Goal: Task Accomplishment & Management: Complete application form

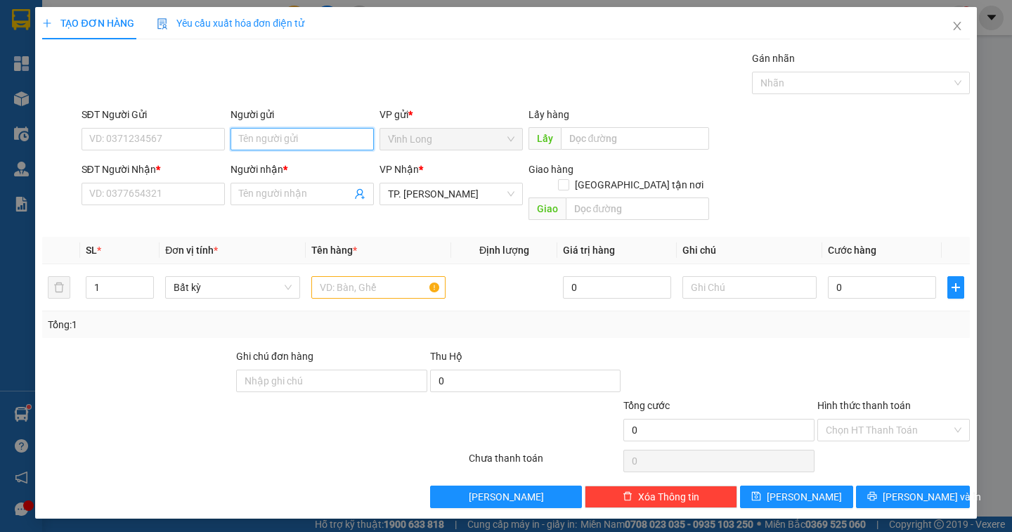
click at [241, 137] on input "Người gửi" at bounding box center [302, 139] width 143 height 22
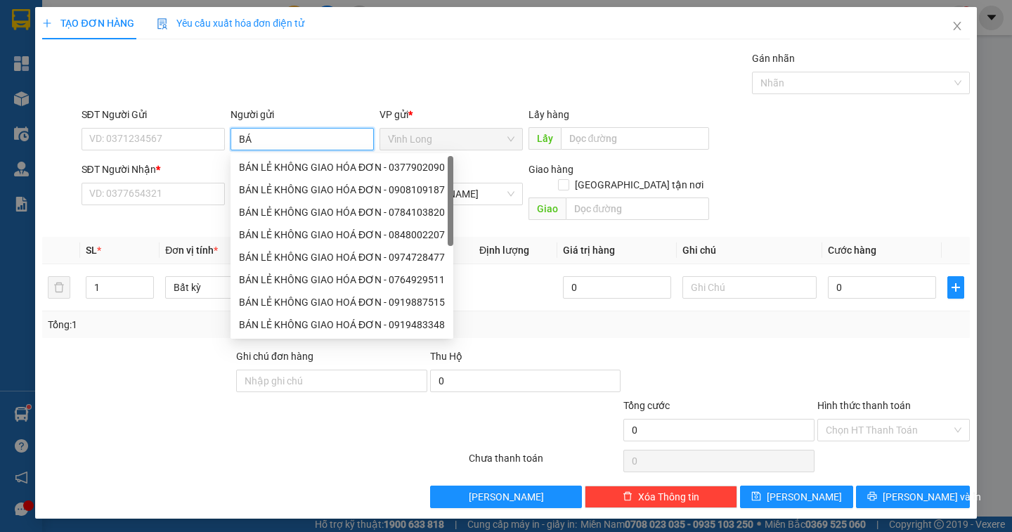
type input "BÁN"
click at [260, 162] on div "BÁN LẺ KHÔNG GIAO HÓA ĐƠN - 0377902090" at bounding box center [342, 167] width 206 height 15
type input "0377902090"
type input "BÁN LẺ KHÔNG GIAO HÓA ĐƠN"
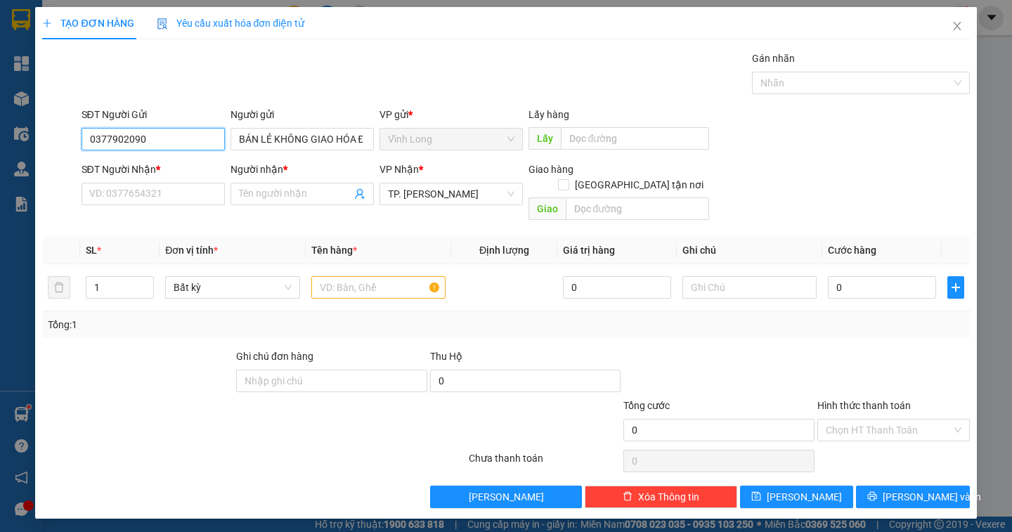
drag, startPoint x: 168, startPoint y: 138, endPoint x: 47, endPoint y: 144, distance: 121.0
click at [47, 144] on div "SĐT Người Gửi 0377902090 0377902090 Người gửi BÁN LẺ KHÔNG GIAO HÓA ĐƠN VP gửi …" at bounding box center [506, 131] width 930 height 49
click at [138, 186] on input "SĐT Người Nhận *" at bounding box center [153, 194] width 143 height 22
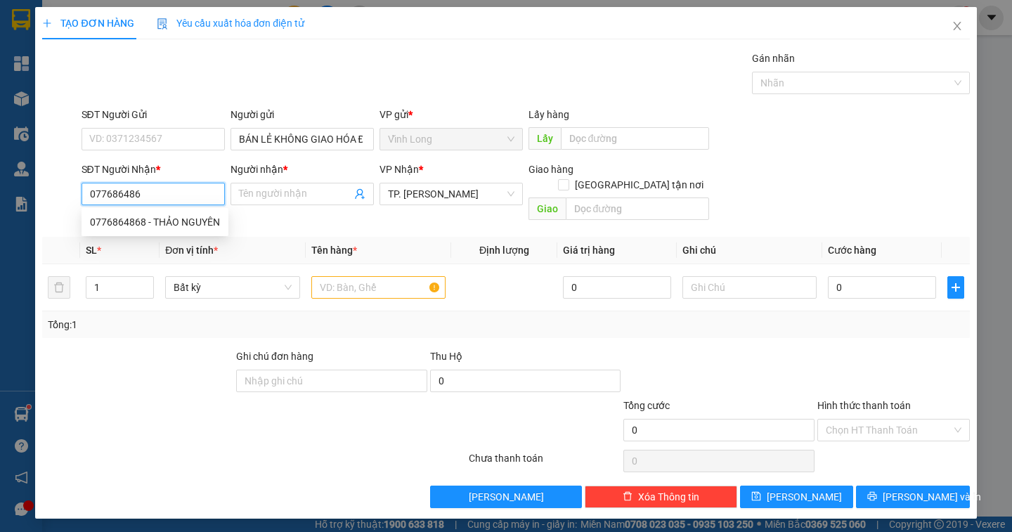
type input "0776864868"
click at [166, 224] on div "0776864868 - THẢO NGUYÊN" at bounding box center [155, 221] width 130 height 15
type input "THẢO NGUYÊN"
type input "0776864868"
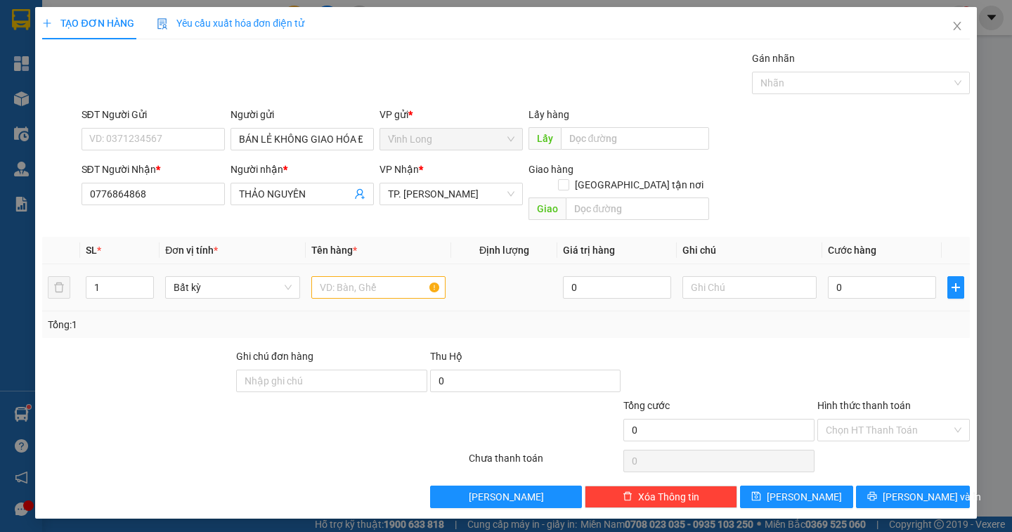
click at [344, 283] on div at bounding box center [378, 287] width 134 height 28
click at [337, 276] on input "text" at bounding box center [378, 287] width 134 height 22
type input "GÓI BÁNH"
type input "DÂN"
type input "2"
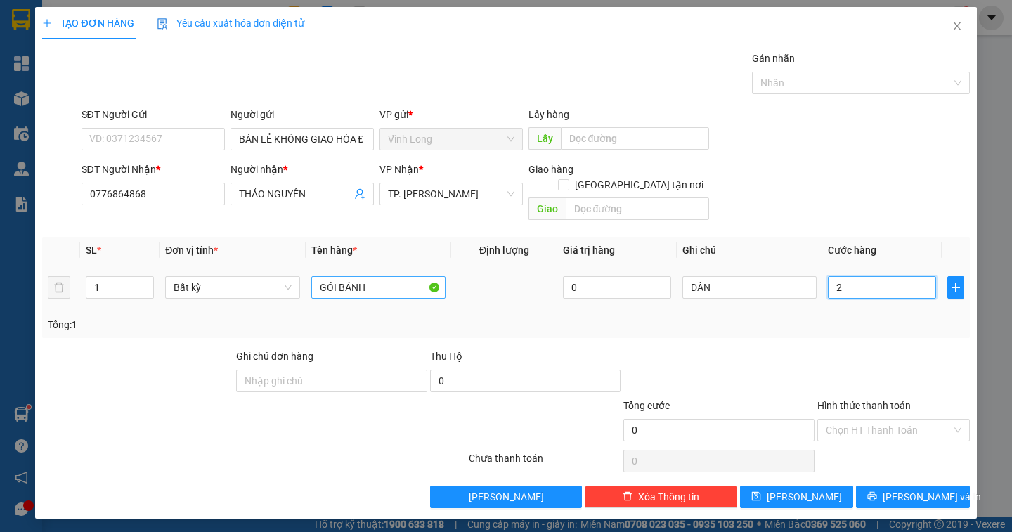
type input "2"
type input "20"
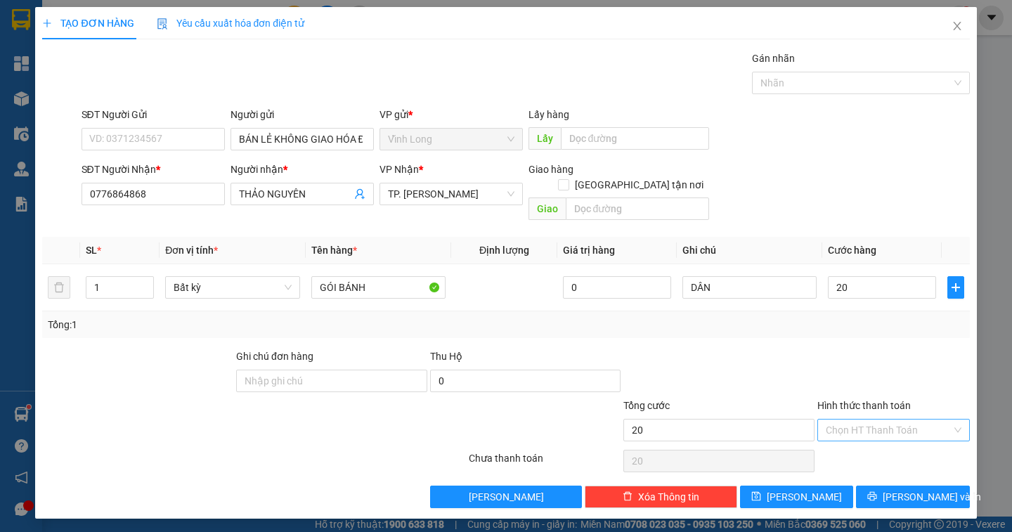
type input "20.000"
drag, startPoint x: 887, startPoint y: 413, endPoint x: 883, endPoint y: 423, distance: 10.7
click at [886, 420] on input "Hình thức thanh toán" at bounding box center [889, 430] width 126 height 21
click at [872, 440] on div "Tại văn phòng" at bounding box center [894, 442] width 136 height 15
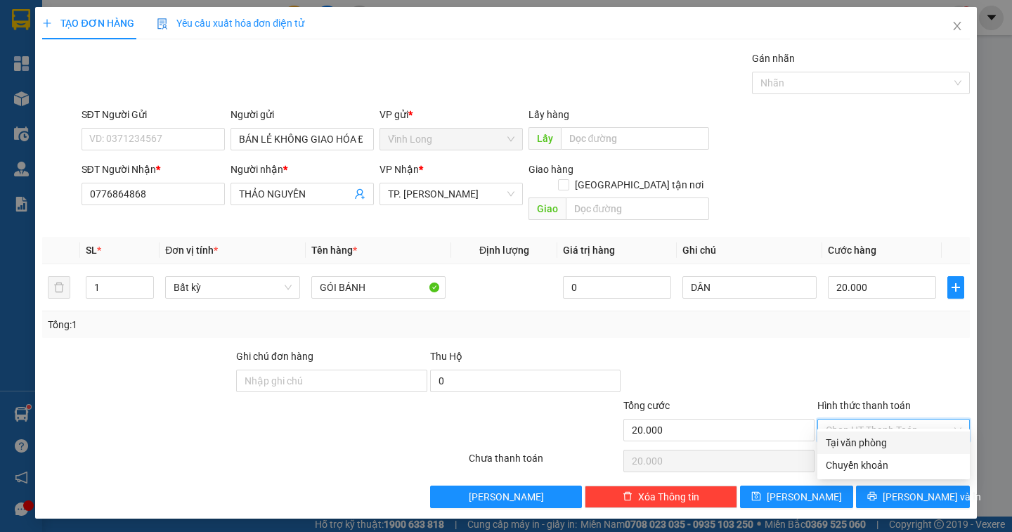
type input "0"
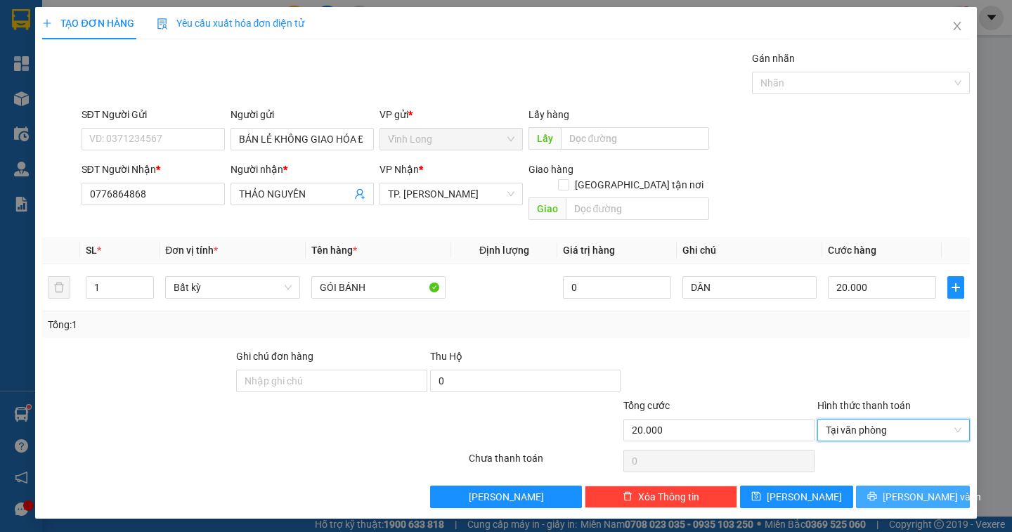
click at [933, 489] on span "[PERSON_NAME] và In" at bounding box center [932, 496] width 98 height 15
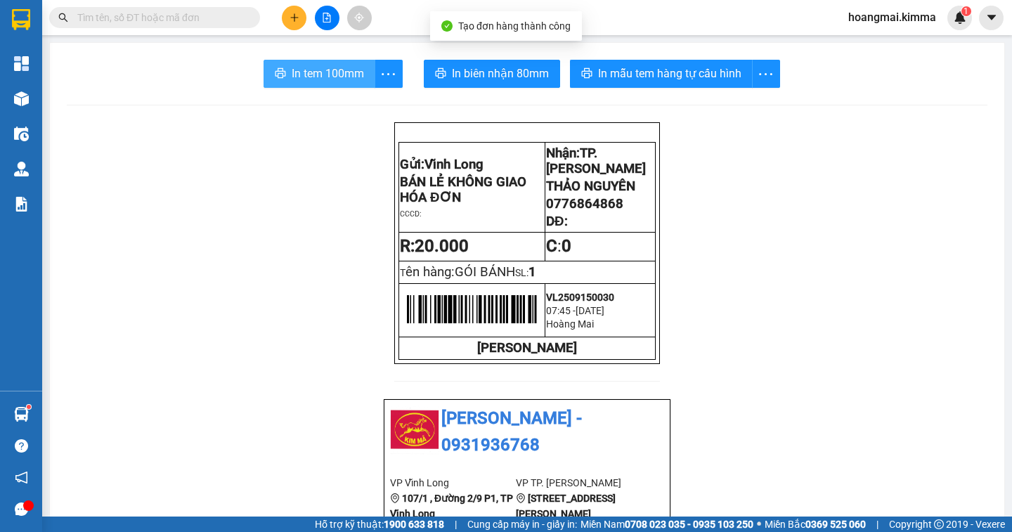
click at [329, 70] on span "In tem 100mm" at bounding box center [328, 74] width 72 height 18
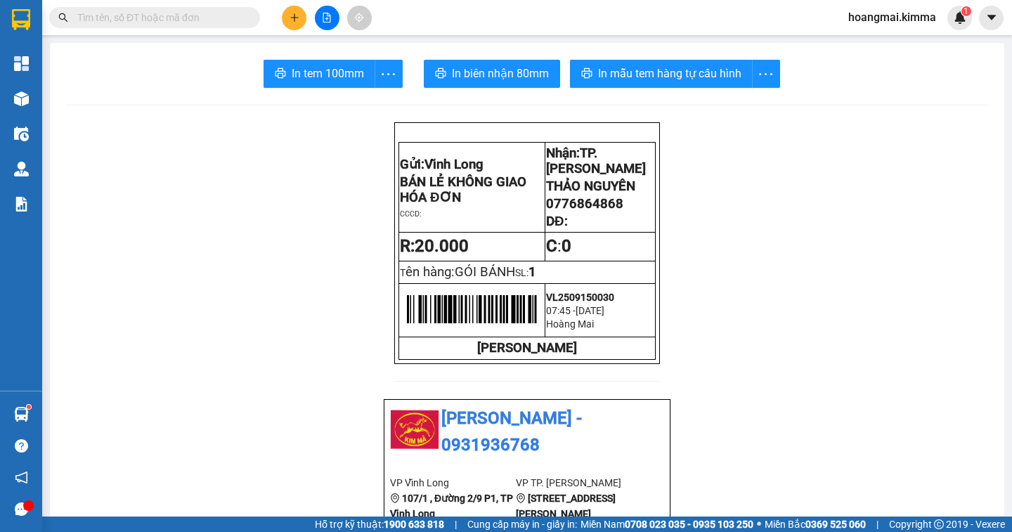
click at [290, 18] on icon "plus" at bounding box center [295, 18] width 10 height 10
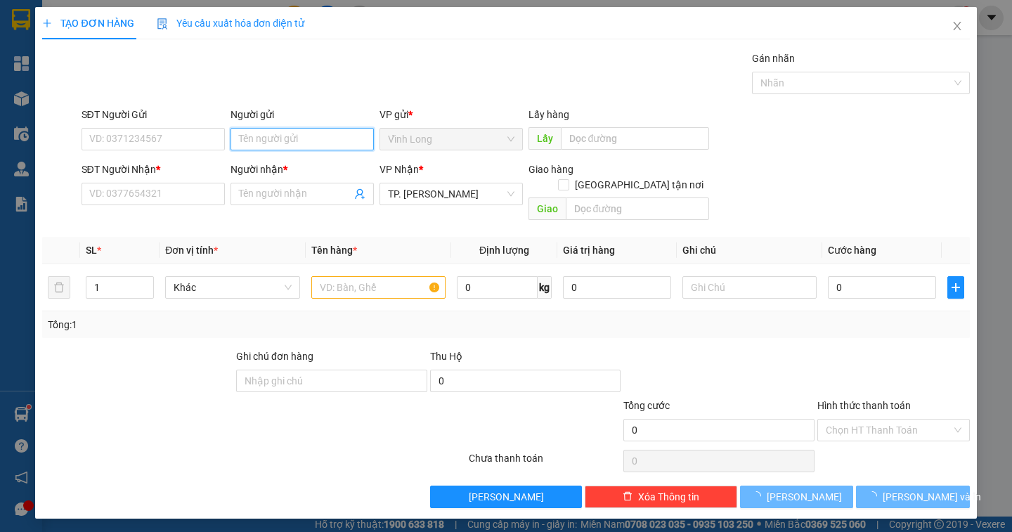
click at [257, 143] on input "Người gửi" at bounding box center [302, 139] width 143 height 22
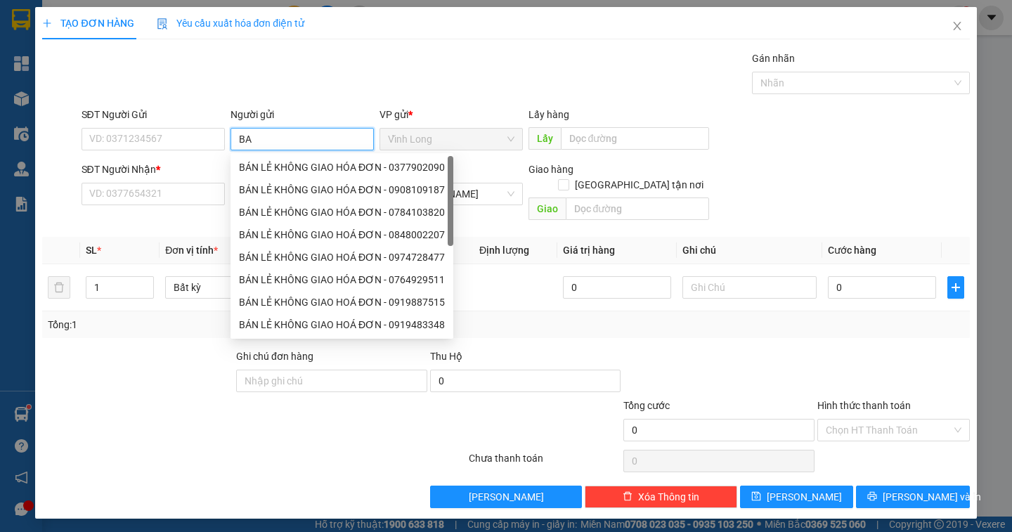
type input "BAN"
click at [254, 164] on div "BÁN LẺ KHÔNG GIAO HÓA ĐƠN - 0377902090" at bounding box center [342, 167] width 206 height 15
type input "0377902090"
type input "BÁN LẺ KHÔNG GIAO HÓA ĐƠN"
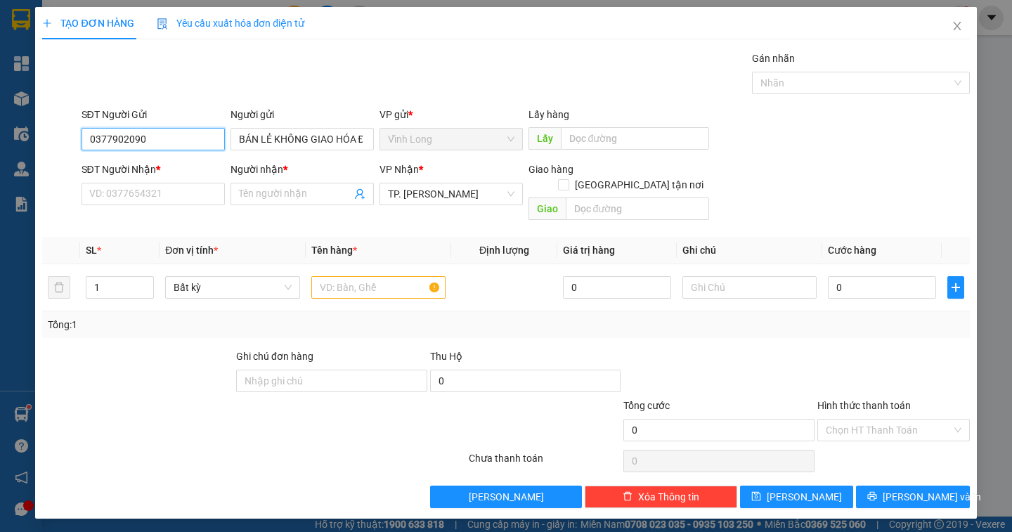
drag, startPoint x: 169, startPoint y: 143, endPoint x: 82, endPoint y: 200, distance: 105.1
click at [13, 195] on div "TẠO ĐƠN HÀNG Yêu cầu xuất hóa đơn điện tử Transit Pickup Surcharge Ids Transit …" at bounding box center [506, 266] width 1012 height 532
click at [162, 187] on input "SĐT Người Nhận *" at bounding box center [153, 194] width 143 height 22
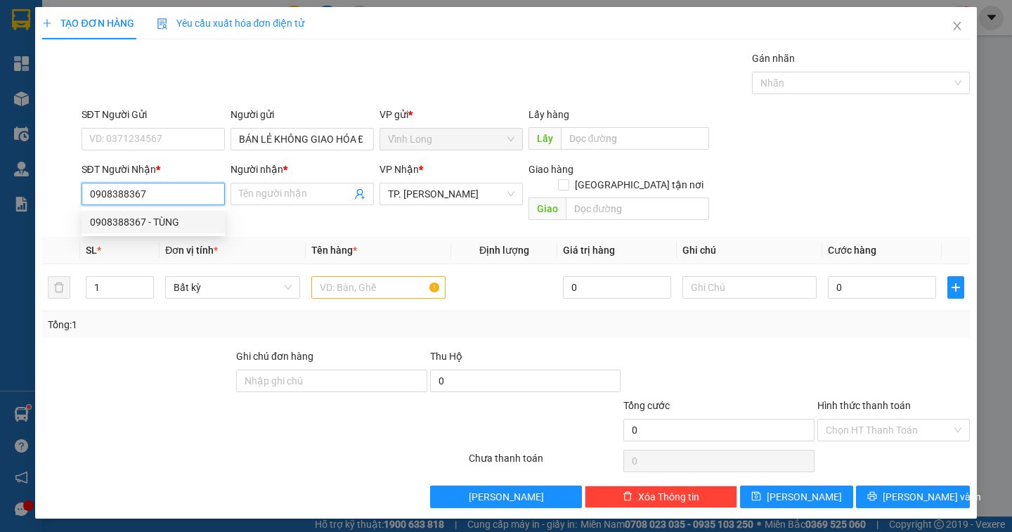
type input "0908388367"
click at [116, 214] on div "0908388367 0908388367 - TÙNG" at bounding box center [153, 222] width 143 height 28
click at [136, 192] on input "0908388367" at bounding box center [153, 194] width 143 height 22
click at [143, 219] on div "0908388367 - TÙNG" at bounding box center [153, 221] width 127 height 15
type input "TÙNG"
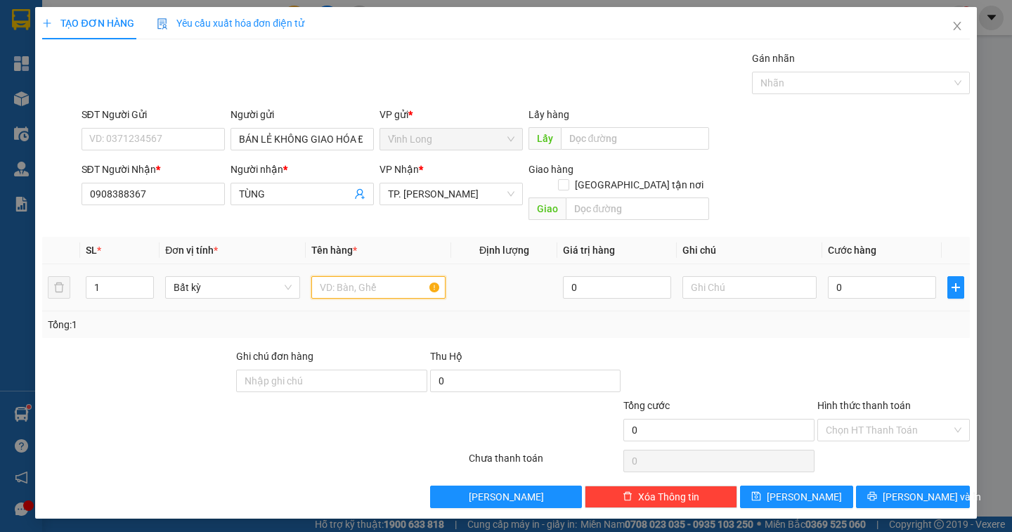
click at [332, 276] on input "text" at bounding box center [378, 287] width 134 height 22
type input "THÙNG MUS"
type input "DÂN"
type input "4"
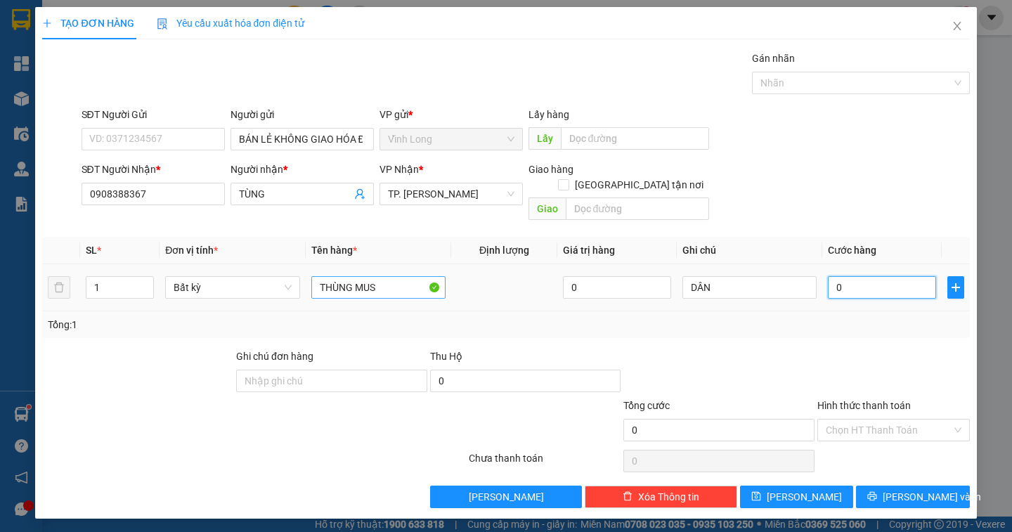
type input "4"
type input "40"
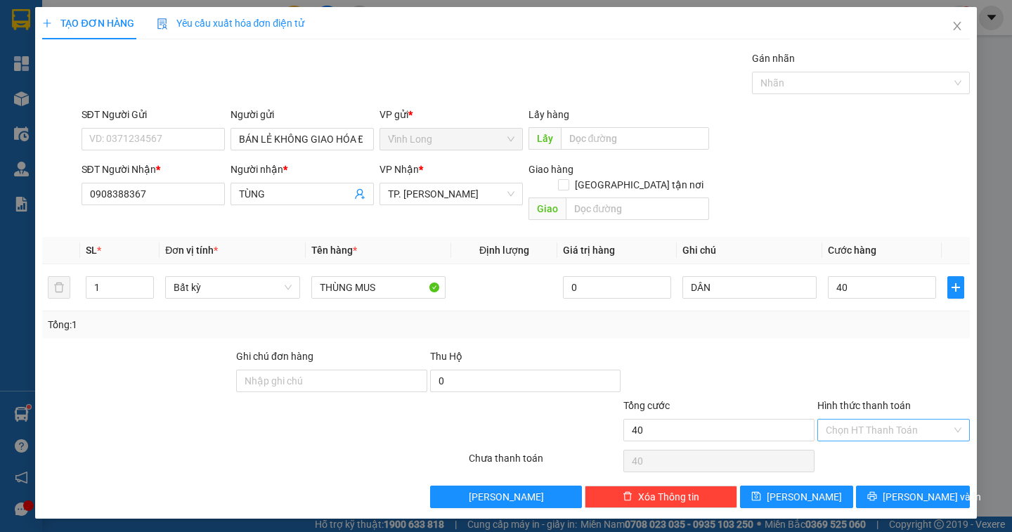
type input "40.000"
click at [857, 420] on input "Hình thức thanh toán" at bounding box center [889, 430] width 126 height 21
click at [859, 439] on div "Tại văn phòng" at bounding box center [894, 442] width 136 height 15
type input "0"
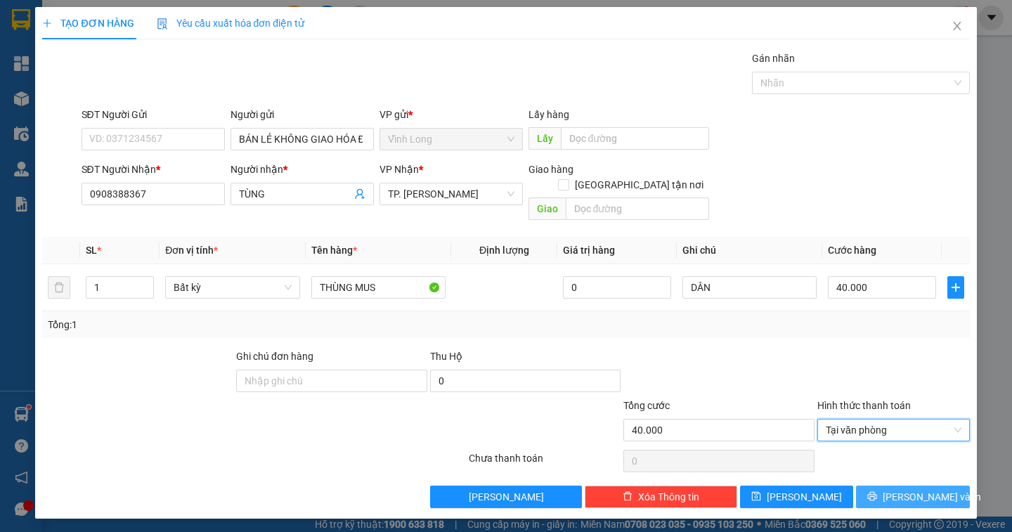
click at [926, 489] on span "[PERSON_NAME] và In" at bounding box center [932, 496] width 98 height 15
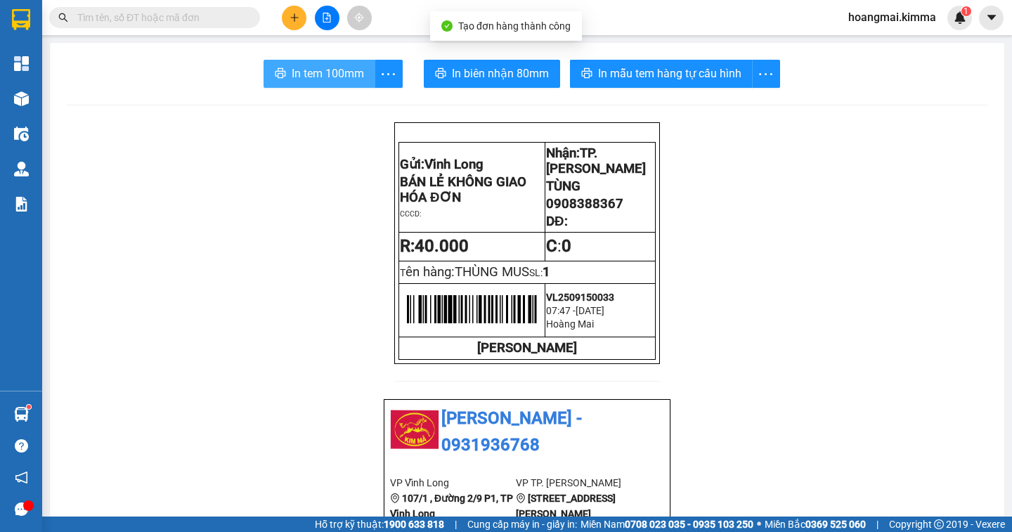
click at [320, 72] on span "In tem 100mm" at bounding box center [328, 74] width 72 height 18
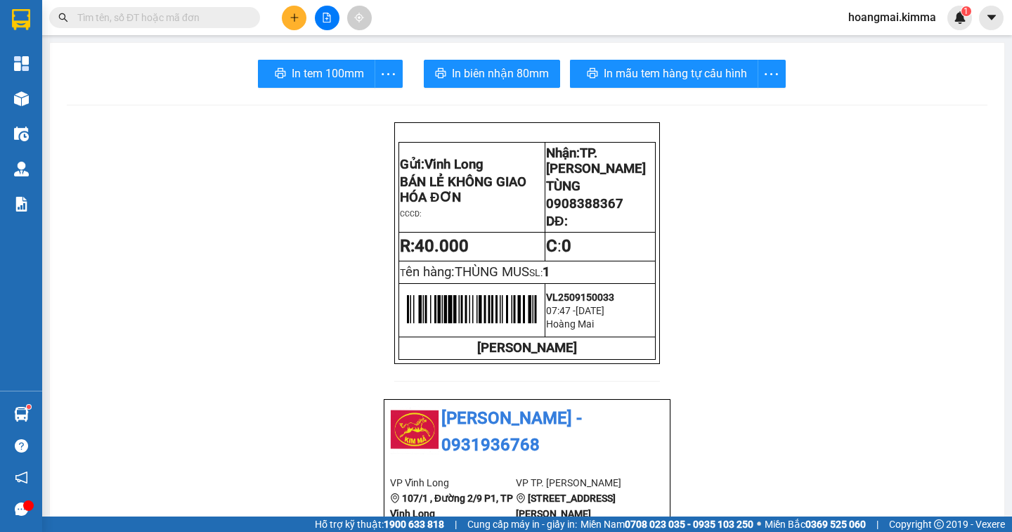
click at [153, 16] on input "text" at bounding box center [160, 17] width 166 height 15
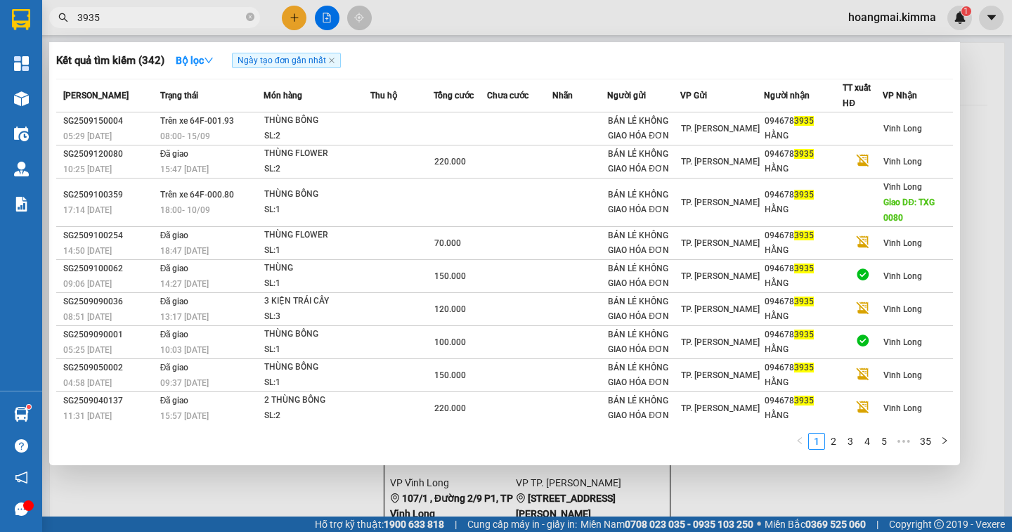
type input "3935"
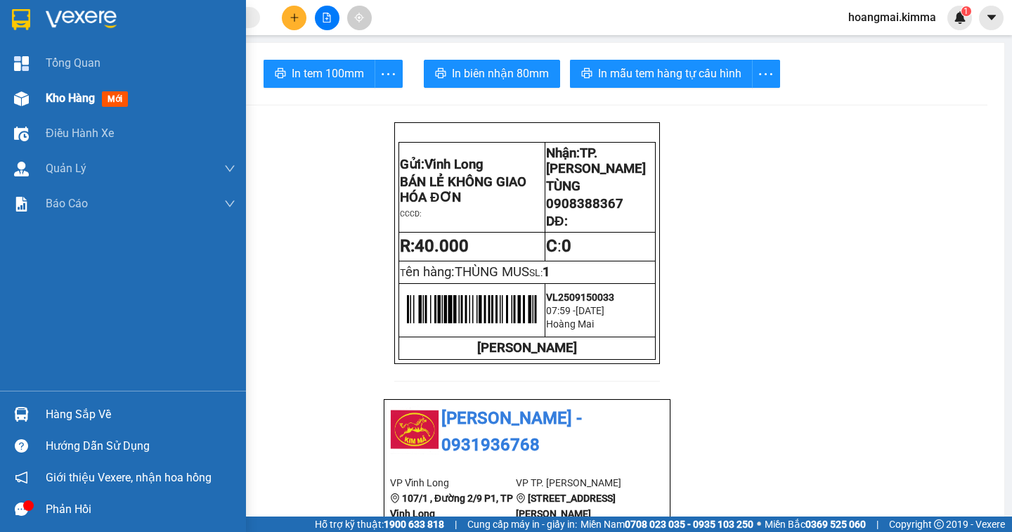
click at [51, 99] on span "Kho hàng" at bounding box center [70, 97] width 49 height 13
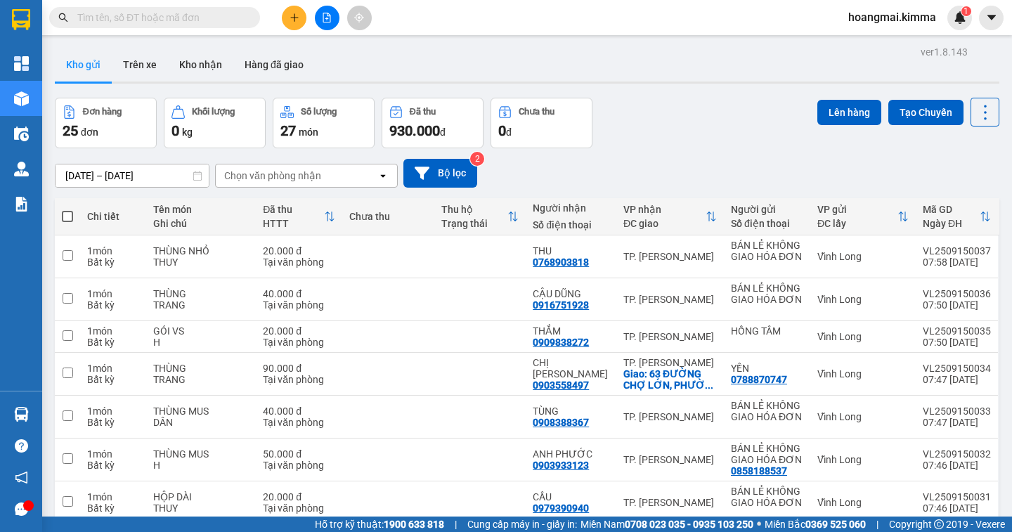
click at [69, 215] on span at bounding box center [67, 216] width 11 height 11
click at [67, 209] on input "checkbox" at bounding box center [67, 209] width 0 height 0
checkbox input "true"
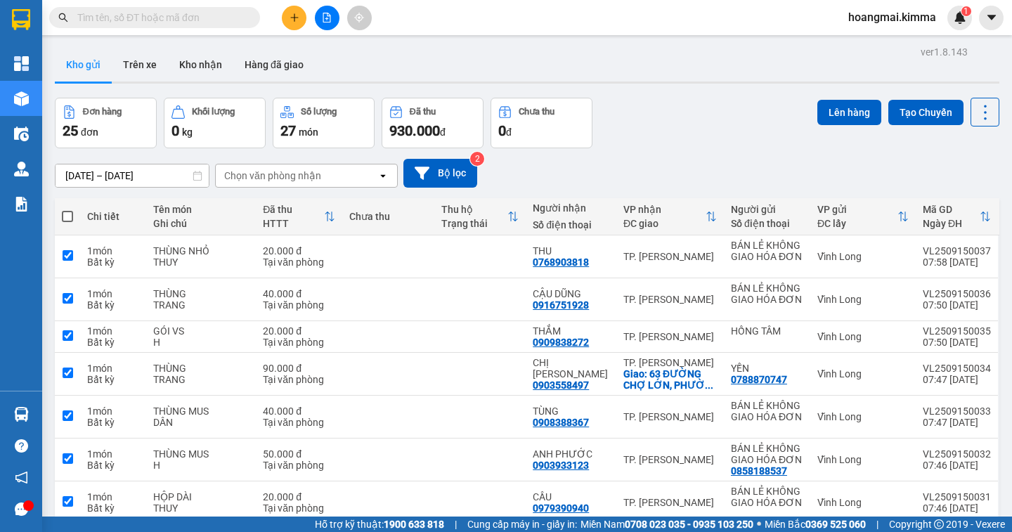
checkbox input "true"
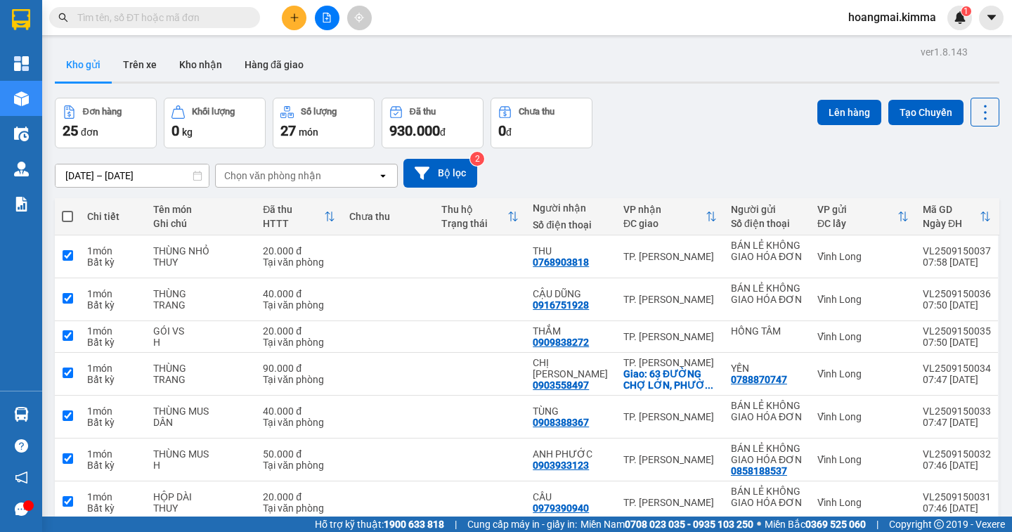
checkbox input "true"
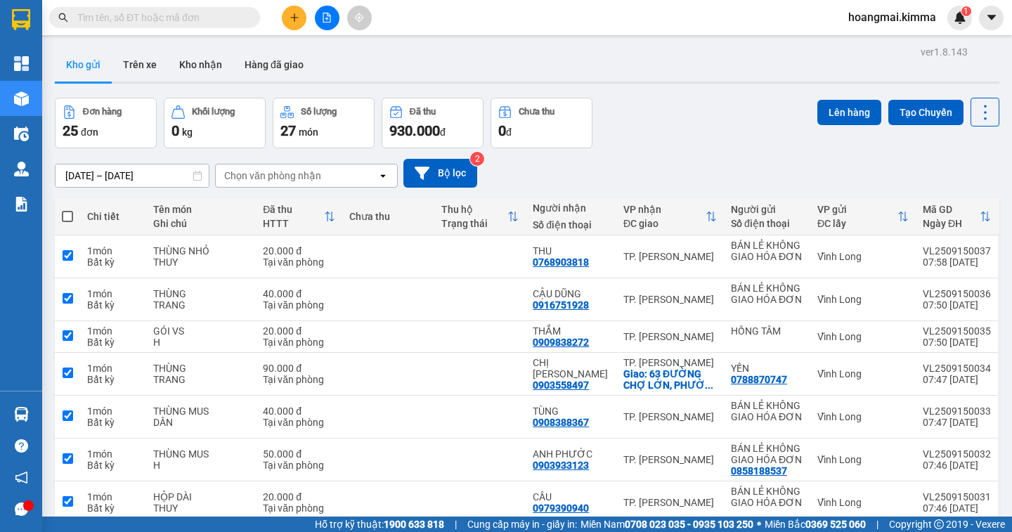
checkbox input "true"
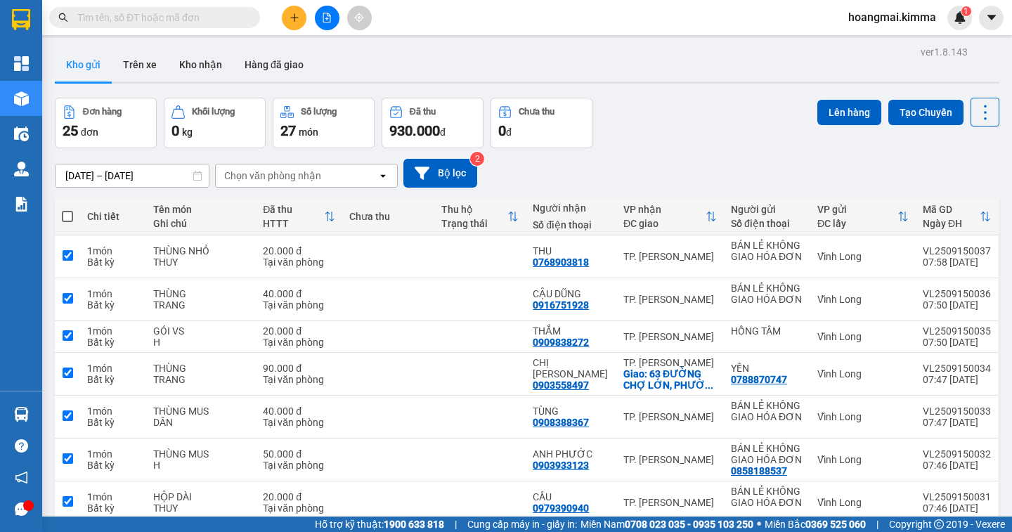
checkbox input "true"
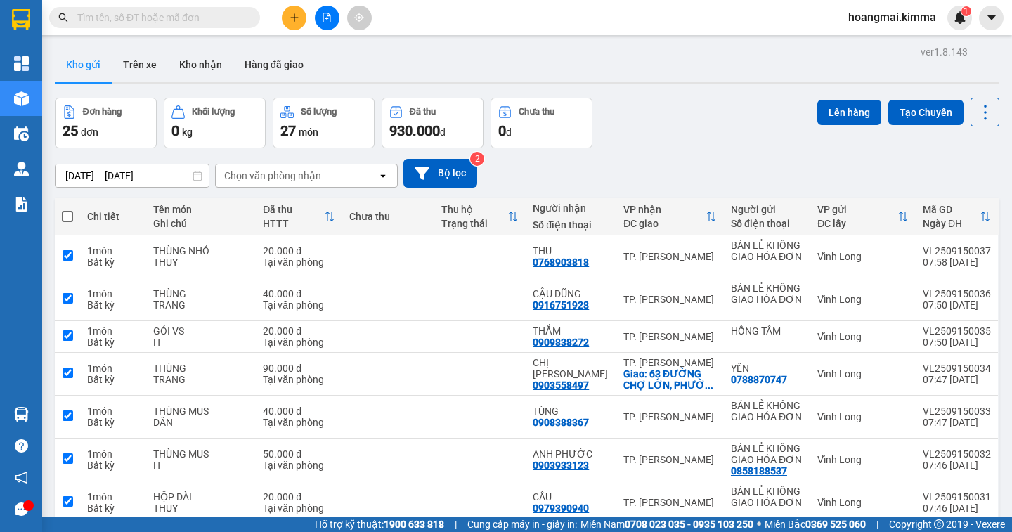
checkbox input "true"
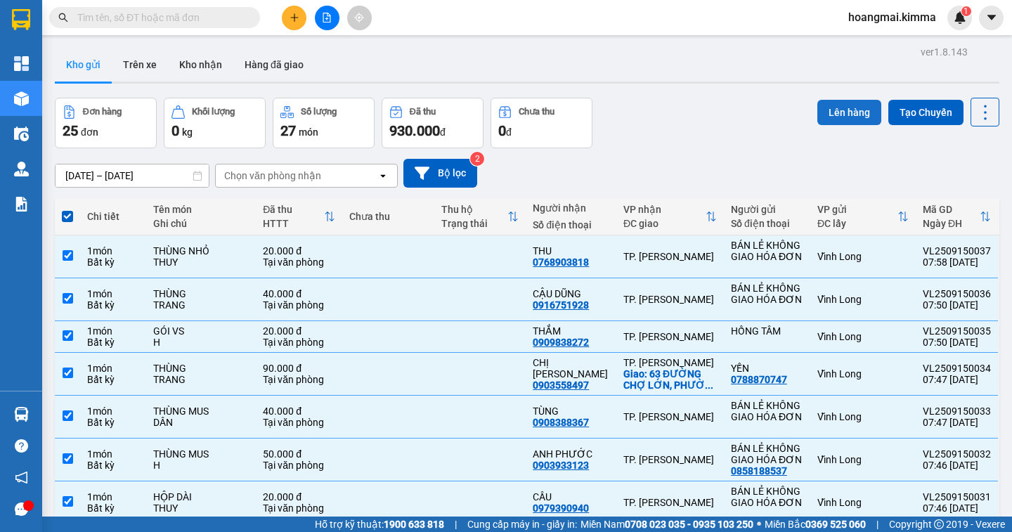
click at [822, 110] on button "Lên hàng" at bounding box center [849, 112] width 64 height 25
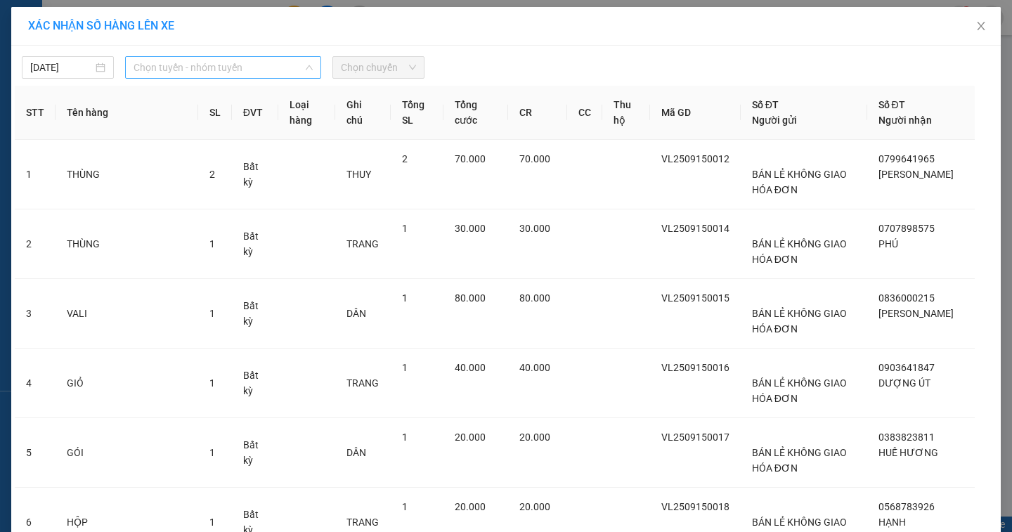
click at [217, 76] on span "Chọn tuyến - nhóm tuyến" at bounding box center [223, 67] width 179 height 21
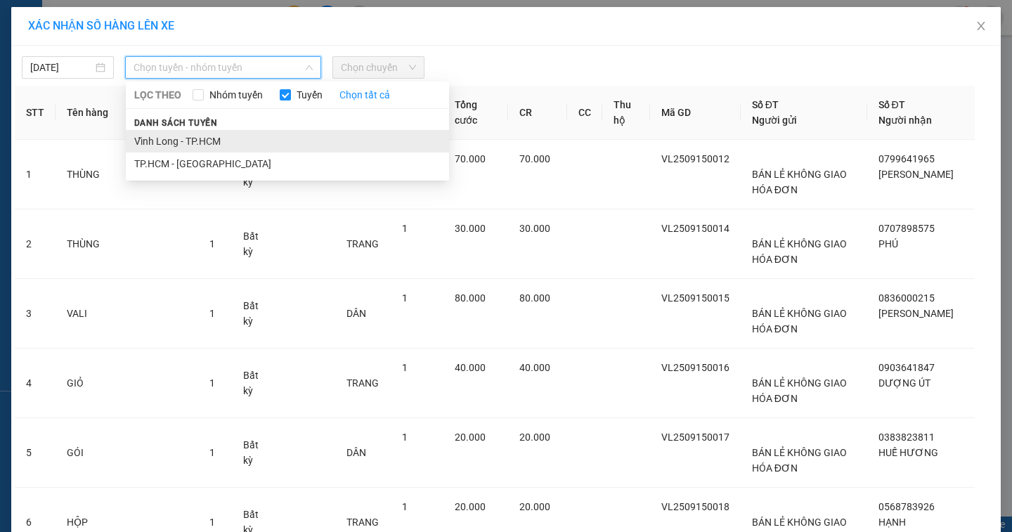
click at [186, 140] on li "Vĩnh Long - TP.HCM" at bounding box center [287, 141] width 323 height 22
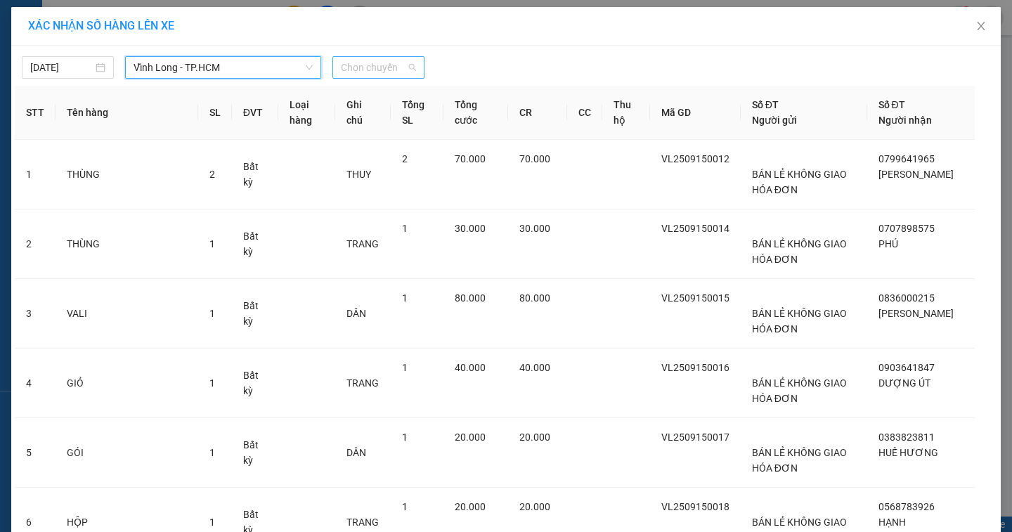
click at [353, 72] on span "Chọn chuyến" at bounding box center [378, 67] width 75 height 21
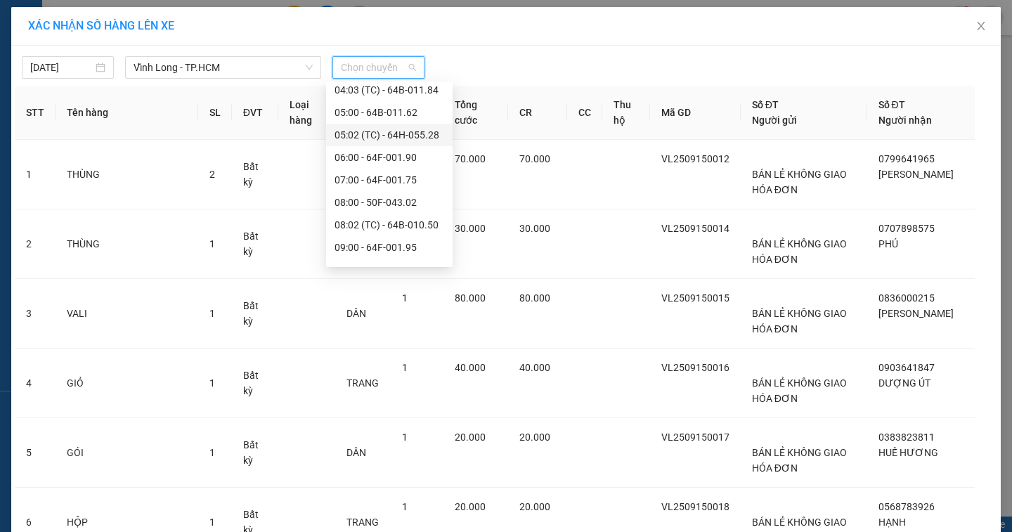
scroll to position [211, 0]
click at [394, 157] on div "08:02 (TC) - 64B-010.50" at bounding box center [390, 154] width 110 height 15
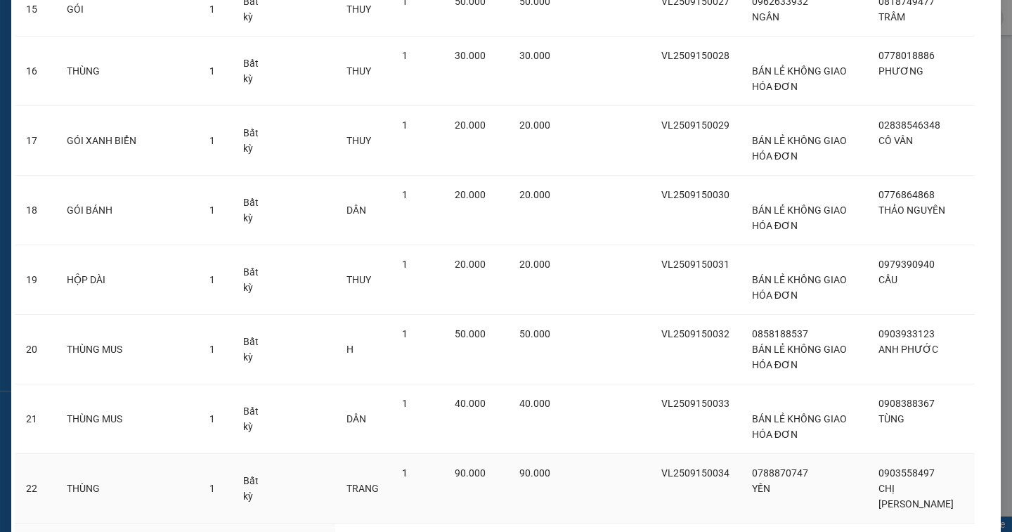
scroll to position [1397, 0]
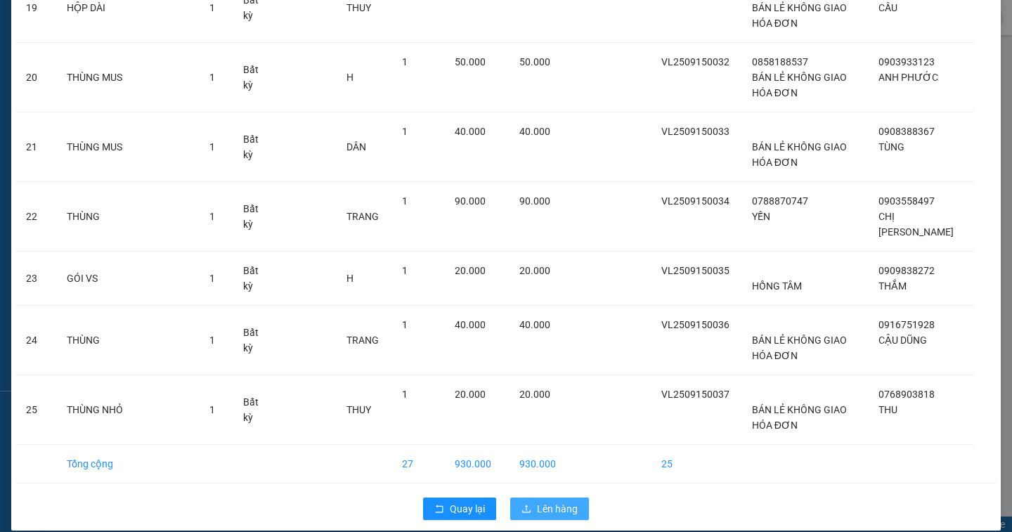
click at [554, 501] on span "Lên hàng" at bounding box center [557, 508] width 41 height 15
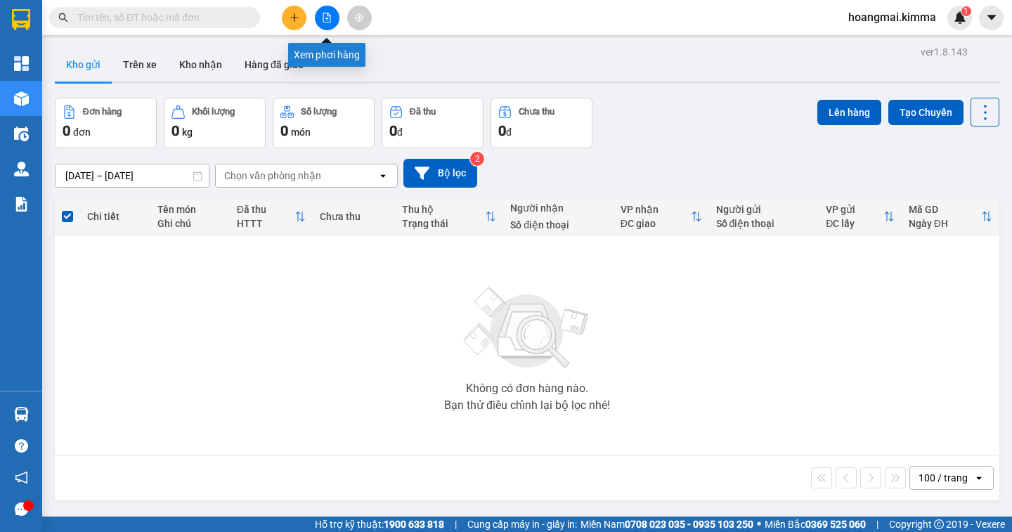
click at [320, 18] on button at bounding box center [327, 18] width 25 height 25
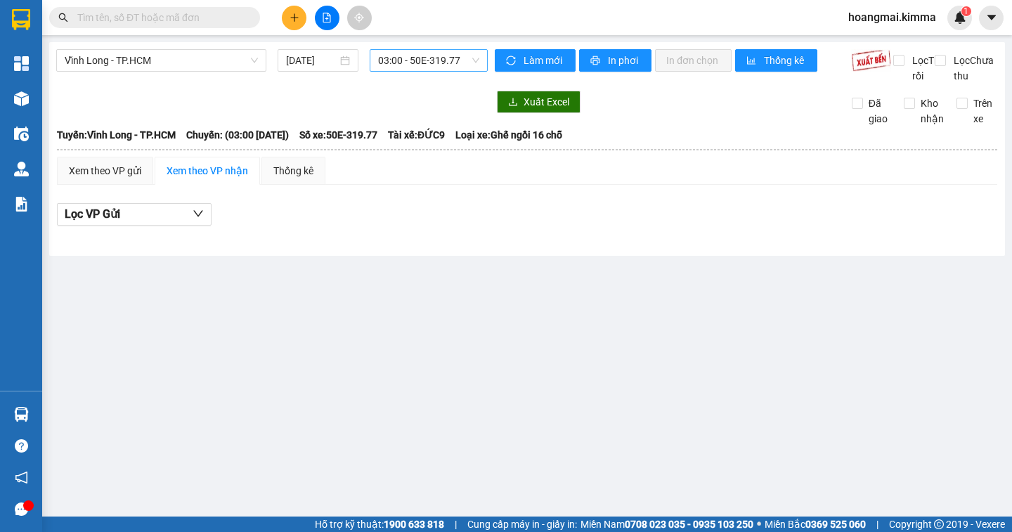
click at [425, 58] on span "03:00 - 50E-319.77" at bounding box center [428, 60] width 101 height 21
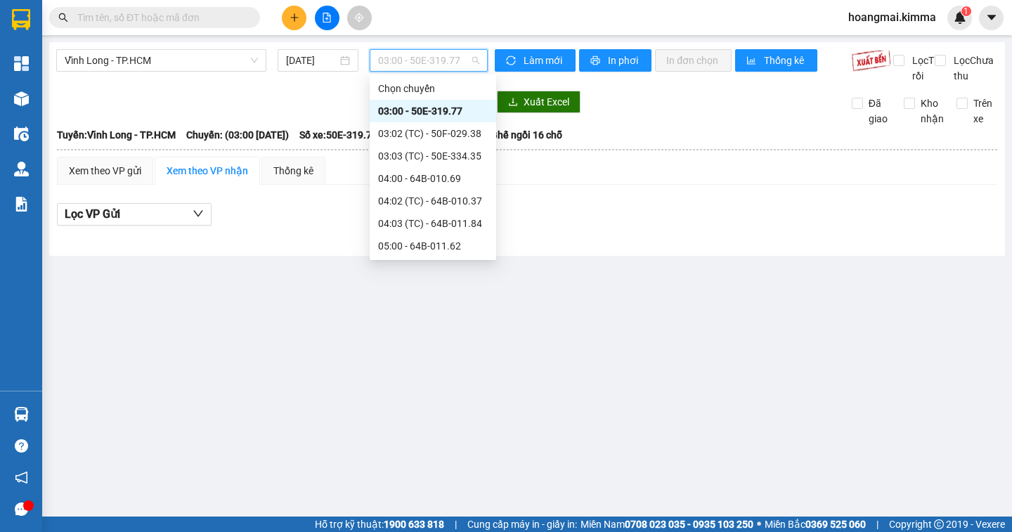
scroll to position [70, 0]
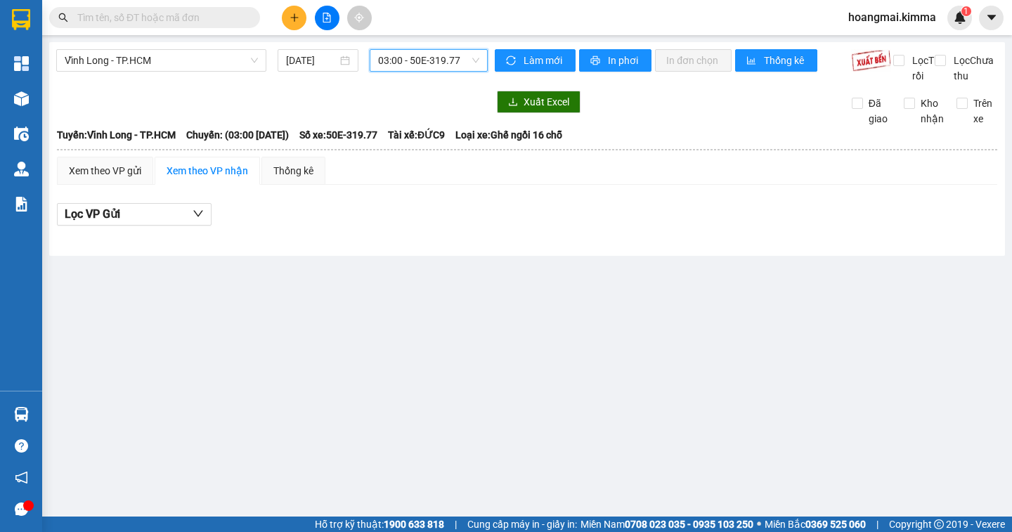
click at [406, 65] on span "03:00 - 50E-319.77" at bounding box center [428, 60] width 101 height 21
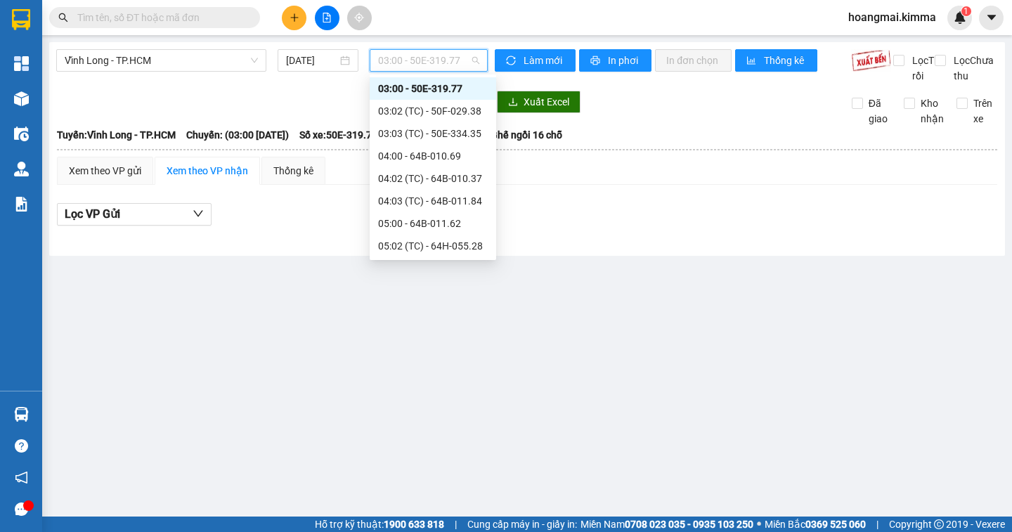
scroll to position [233, 0]
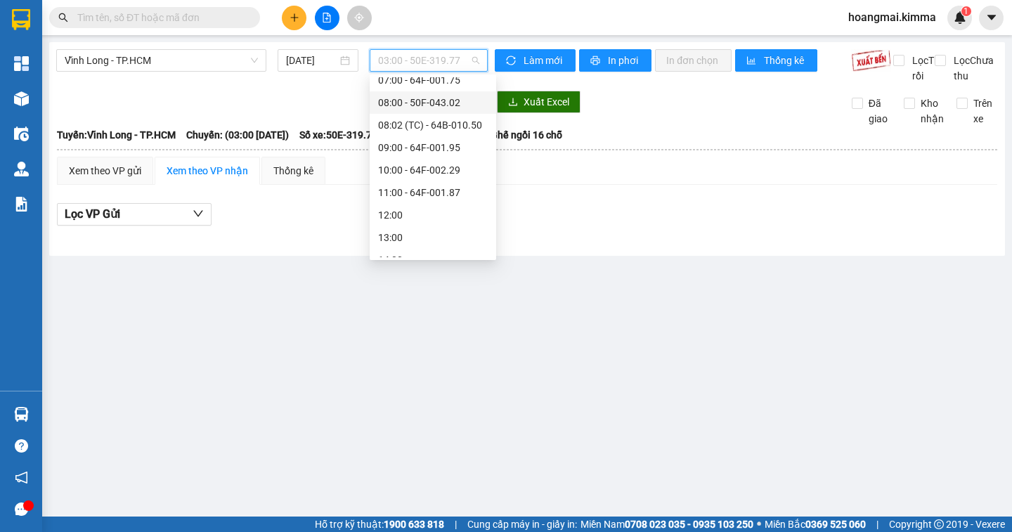
click at [424, 101] on div "08:00 - 50F-043.02" at bounding box center [433, 102] width 110 height 15
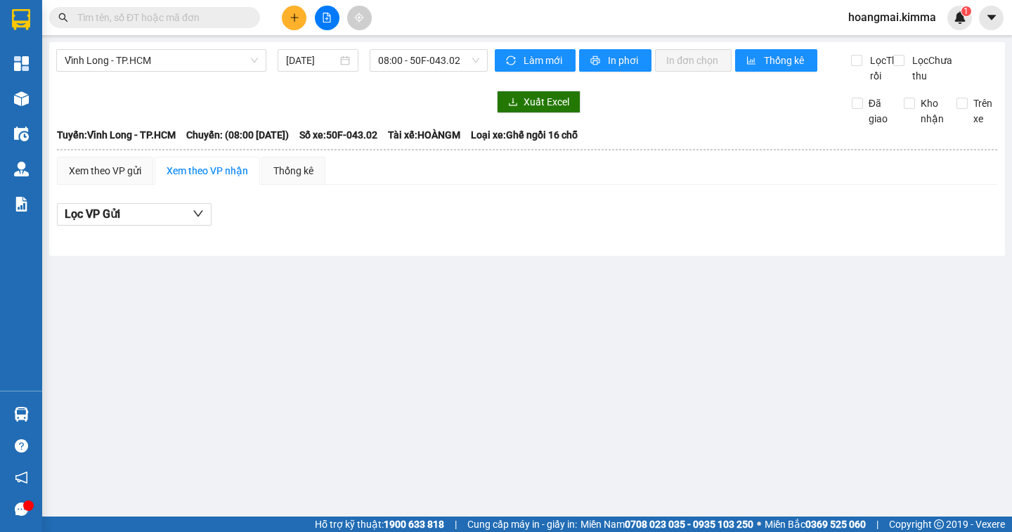
click at [408, 74] on div "Vĩnh Long - TP.HCM 15/09/2025 08:00 - 50F-043.02" at bounding box center [272, 66] width 432 height 34
click at [409, 59] on span "08:00 - 50F-043.02" at bounding box center [428, 60] width 101 height 21
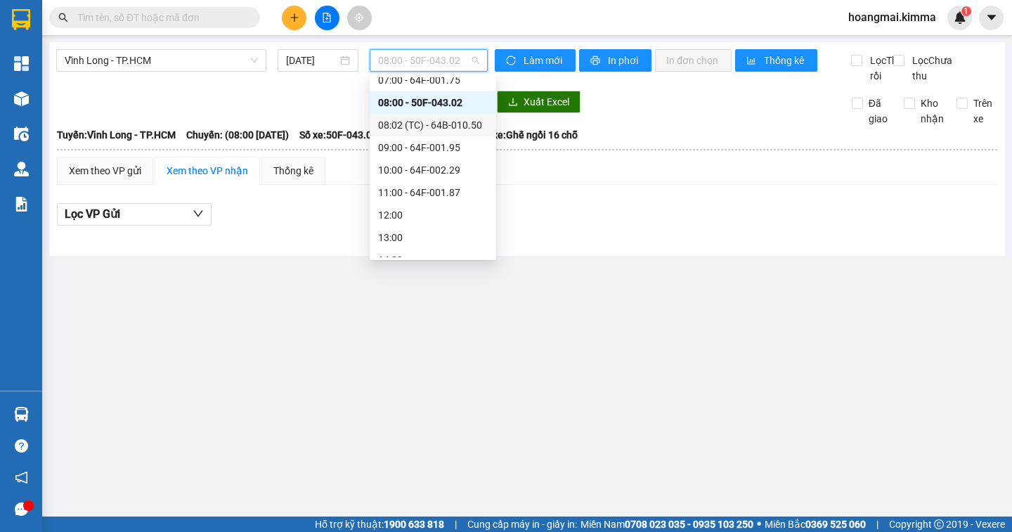
click at [407, 124] on div "08:02 (TC) - 64B-010.50" at bounding box center [433, 124] width 110 height 15
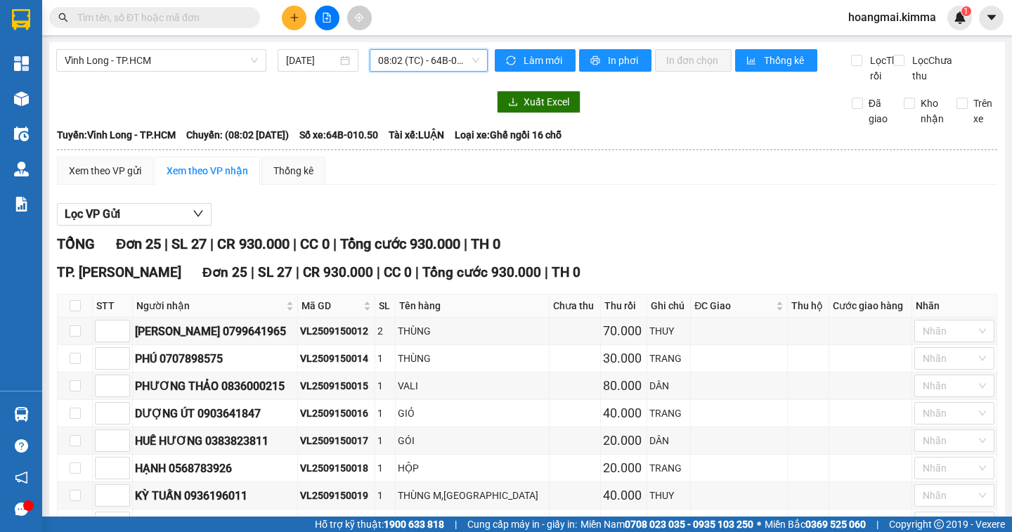
click at [290, 16] on icon "plus" at bounding box center [295, 18] width 10 height 10
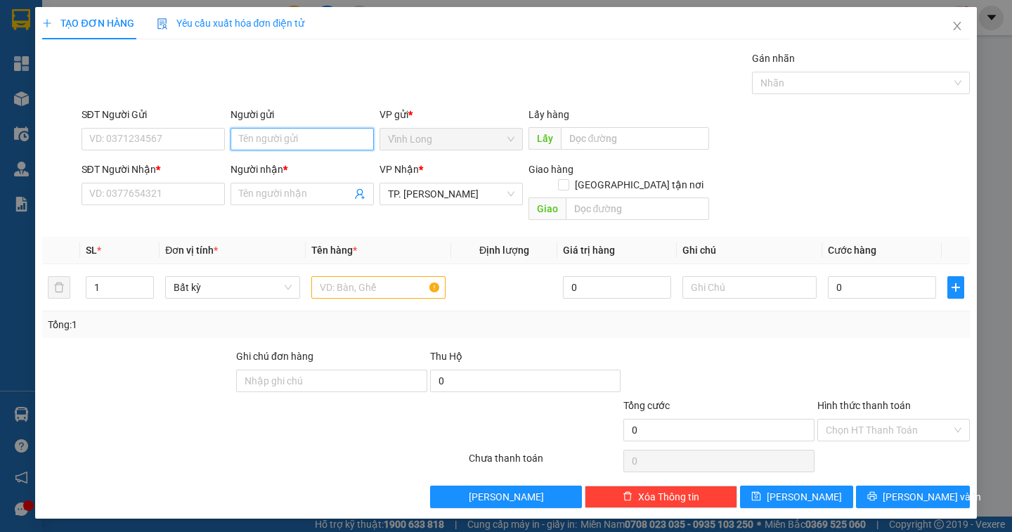
click at [250, 131] on input "Người gửi" at bounding box center [302, 139] width 143 height 22
type input "BÁN"
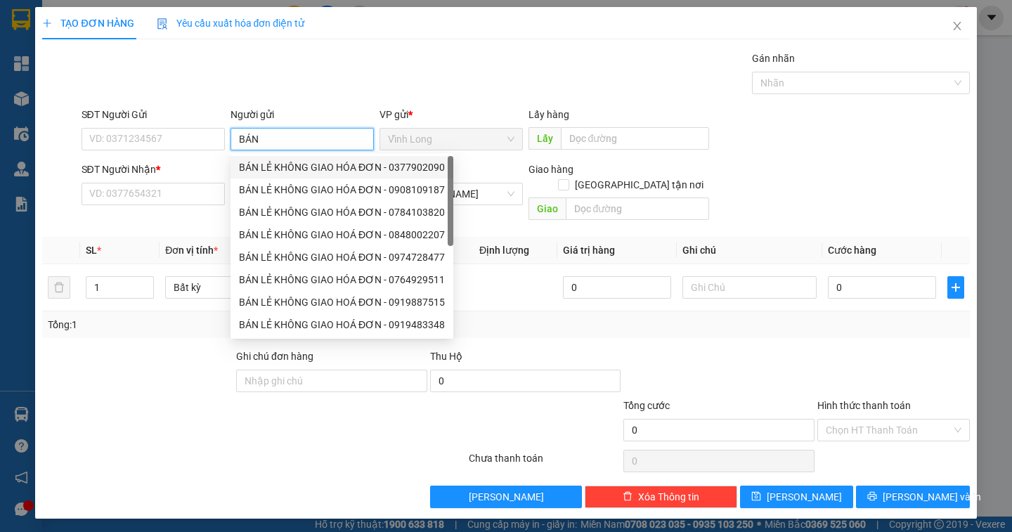
click at [268, 164] on div "BÁN LẺ KHÔNG GIAO HÓA ĐƠN - 0377902090" at bounding box center [342, 167] width 206 height 15
type input "0377902090"
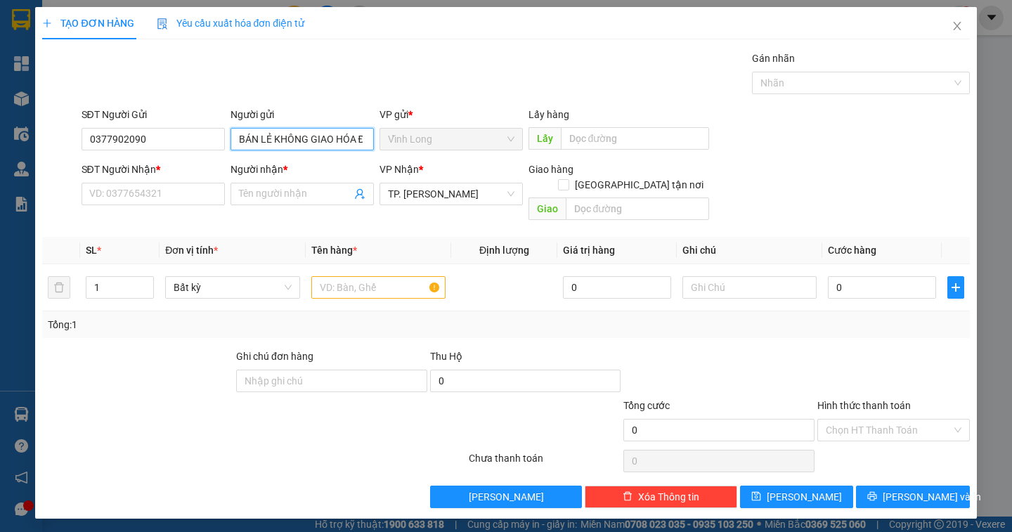
type input "BÁN LẺ KHÔNG GIAO HÓA ĐƠN"
drag, startPoint x: 174, startPoint y: 150, endPoint x: 56, endPoint y: 166, distance: 119.1
click at [56, 166] on form "SĐT Người Gửi 0377902090 Người gửi BÁN LẺ KHÔNG GIAO HÓA ĐƠN VP gửi * Vĩnh Lon…" at bounding box center [505, 166] width 927 height 119
drag, startPoint x: 147, startPoint y: 144, endPoint x: 49, endPoint y: 145, distance: 97.7
click at [49, 145] on div "SĐT Người Gửi 0377902090 0377902090 Người gửi BÁN LẺ KHÔNG GIAO HÓA ĐƠN VP gửi …" at bounding box center [506, 131] width 930 height 49
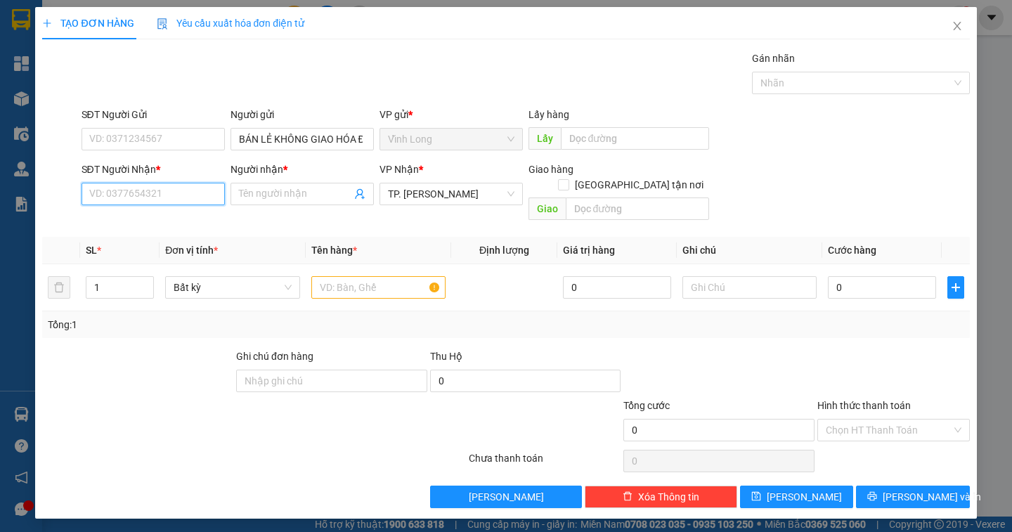
click at [110, 193] on input "SĐT Người Nhận *" at bounding box center [153, 194] width 143 height 22
type input "0932957879"
click at [178, 214] on div "0932957879 - TUẤN ANH" at bounding box center [159, 222] width 155 height 22
type input "TUẤN ANH"
type input "0932957879"
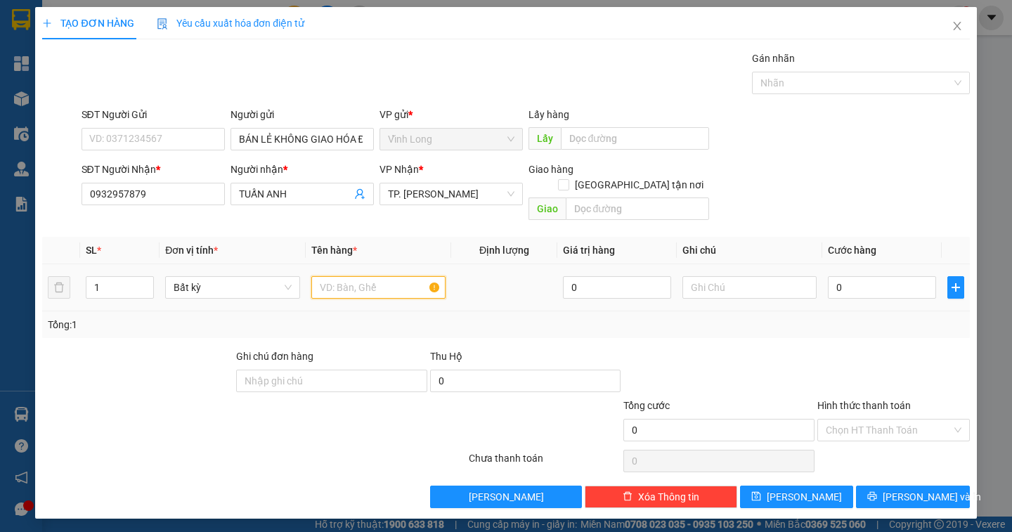
click at [358, 276] on input "text" at bounding box center [378, 287] width 134 height 22
type input "THÙNG"
type input "DÂN"
type input "3"
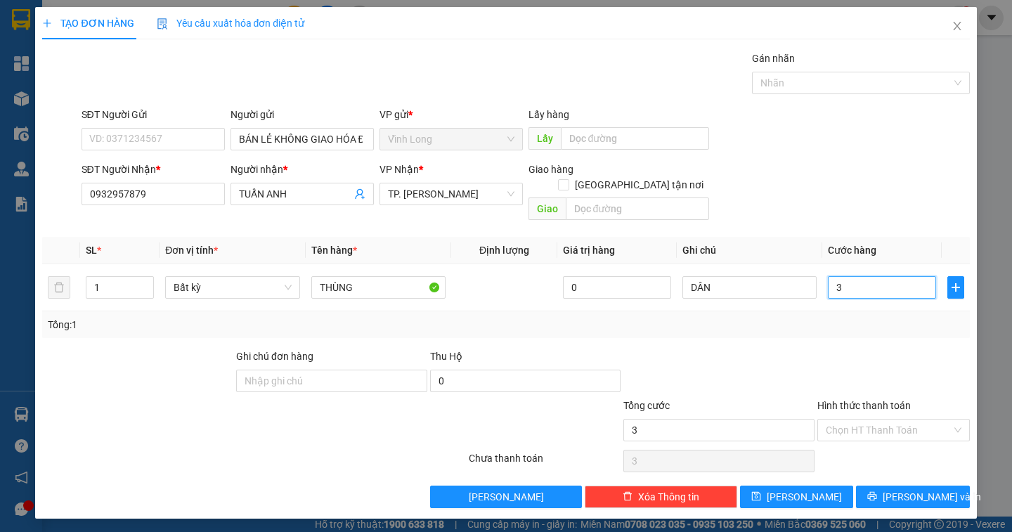
type input "3"
type input "30"
type input "30.000"
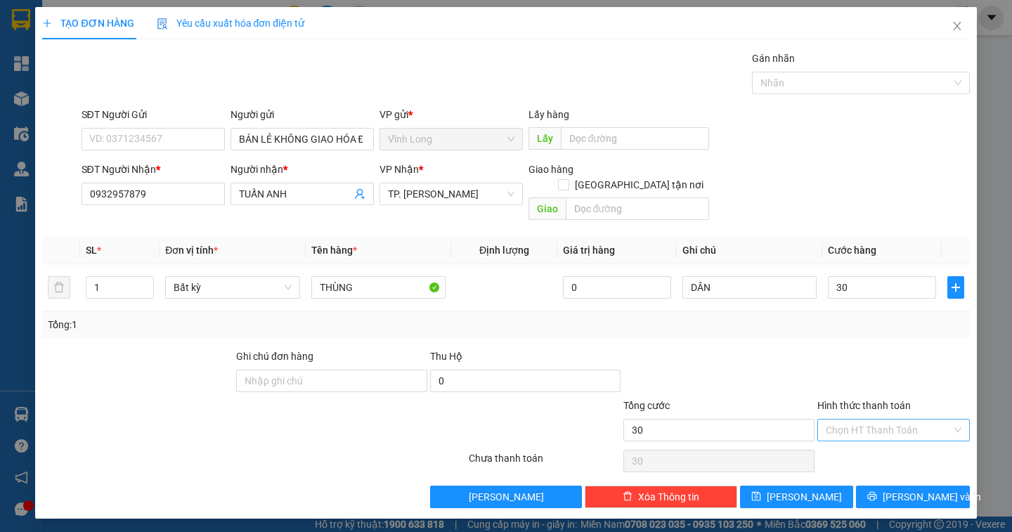
type input "30.000"
click at [914, 420] on input "Hình thức thanh toán" at bounding box center [889, 430] width 126 height 21
click at [874, 437] on div "Tại văn phòng" at bounding box center [894, 442] width 136 height 15
type input "0"
click at [914, 489] on span "[PERSON_NAME] và In" at bounding box center [932, 496] width 98 height 15
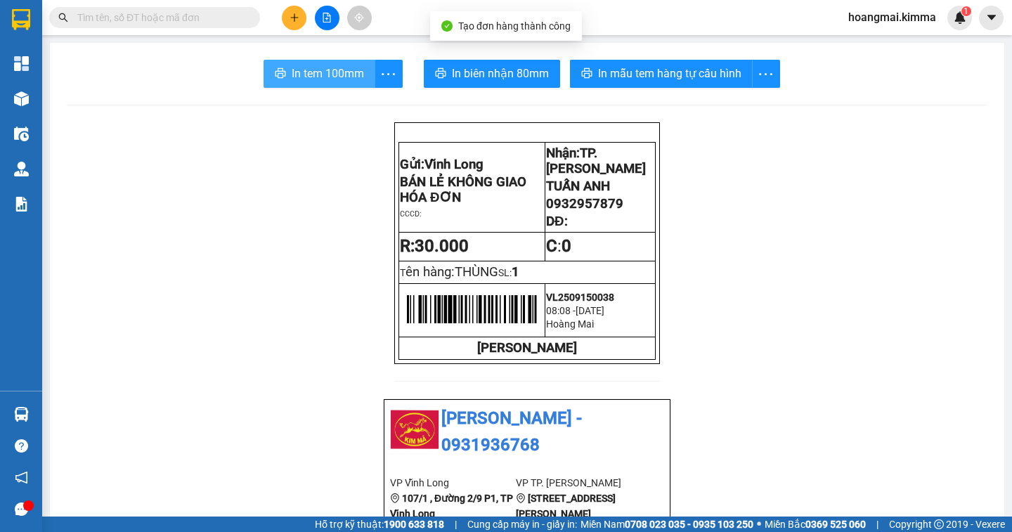
click at [276, 70] on icon "printer" at bounding box center [280, 72] width 11 height 11
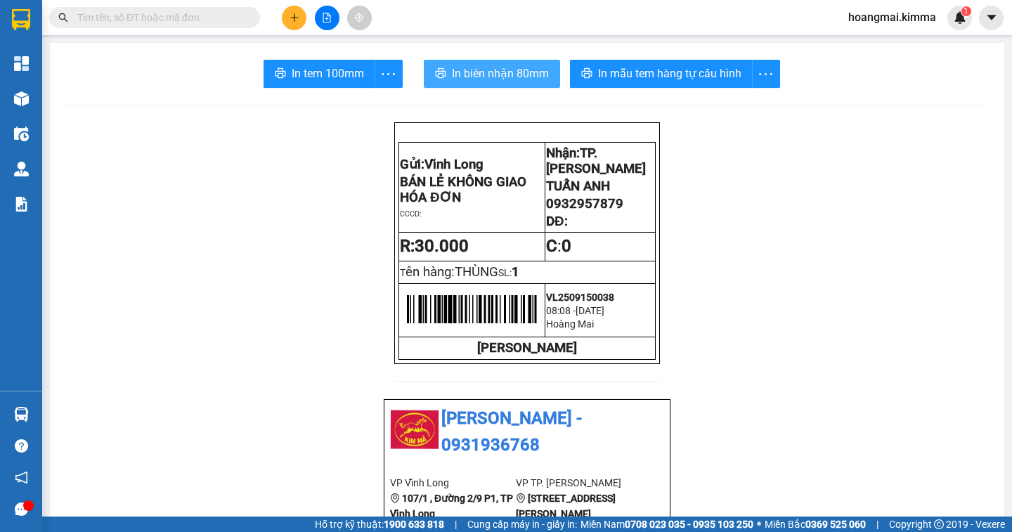
click at [477, 81] on span "In biên nhận 80mm" at bounding box center [500, 74] width 97 height 18
click at [285, 11] on button at bounding box center [294, 18] width 25 height 25
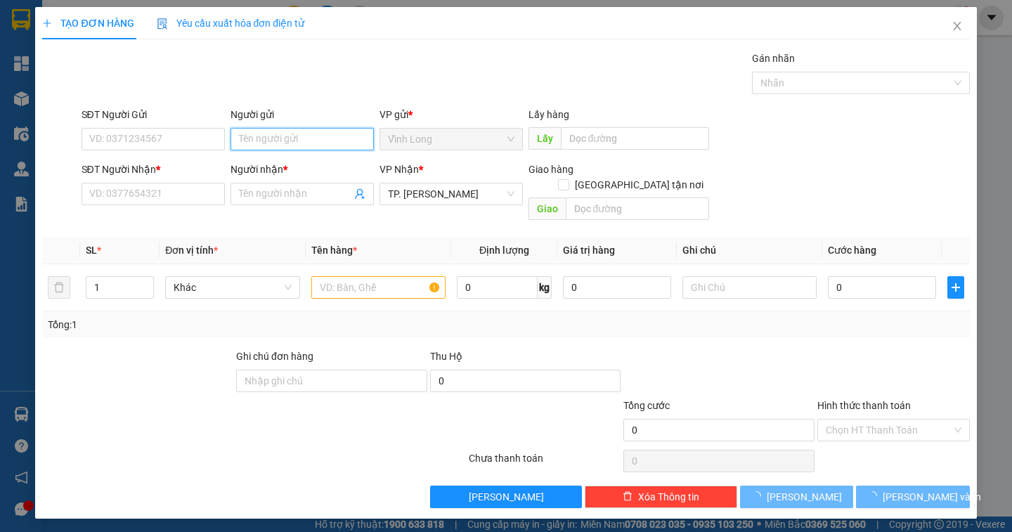
drag, startPoint x: 273, startPoint y: 131, endPoint x: 271, endPoint y: 138, distance: 7.6
click at [271, 138] on input "Người gửi" at bounding box center [302, 139] width 143 height 22
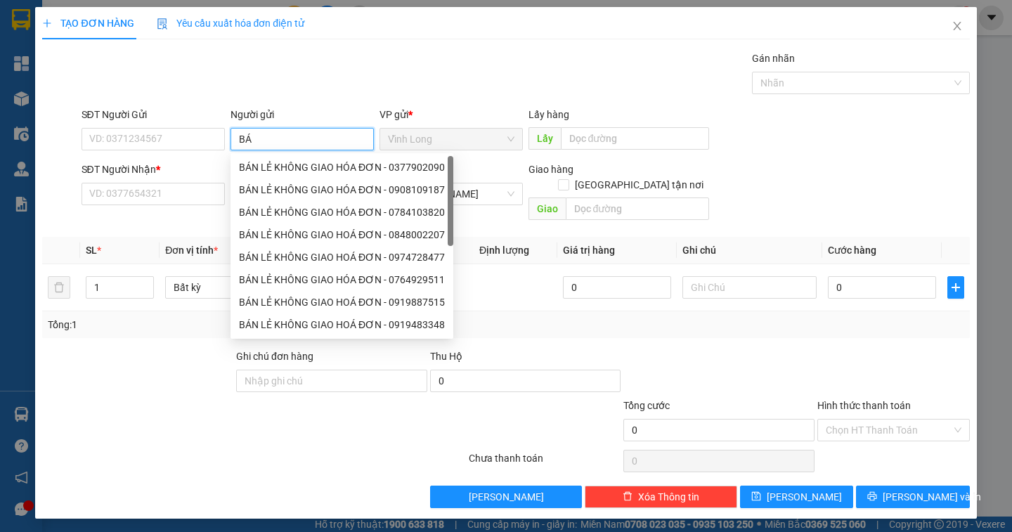
type input "BÁN"
click at [272, 164] on div "BÁN LẺ KHÔNG GIAO HÓA ĐƠN - 0858188537" at bounding box center [342, 167] width 206 height 15
type input "0858188537"
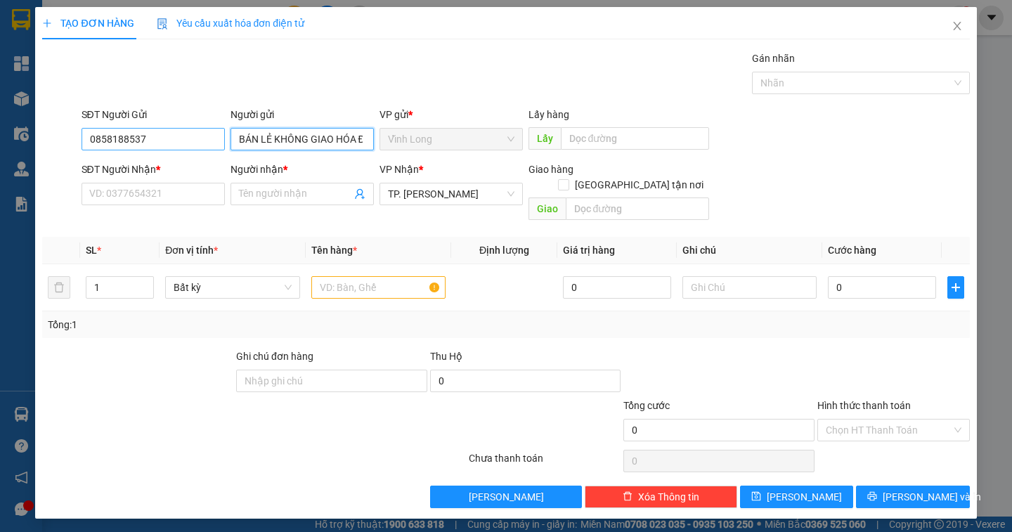
type input "BÁN LẺ KHÔNG GIAO HÓA ĐƠN"
drag, startPoint x: 194, startPoint y: 143, endPoint x: 48, endPoint y: 154, distance: 145.9
click at [48, 154] on div "SĐT Người Gửi 0858188537 0858188537 Người gửi BÁN LẺ KHÔNG GIAO HÓA ĐƠN VP gửi …" at bounding box center [506, 131] width 930 height 49
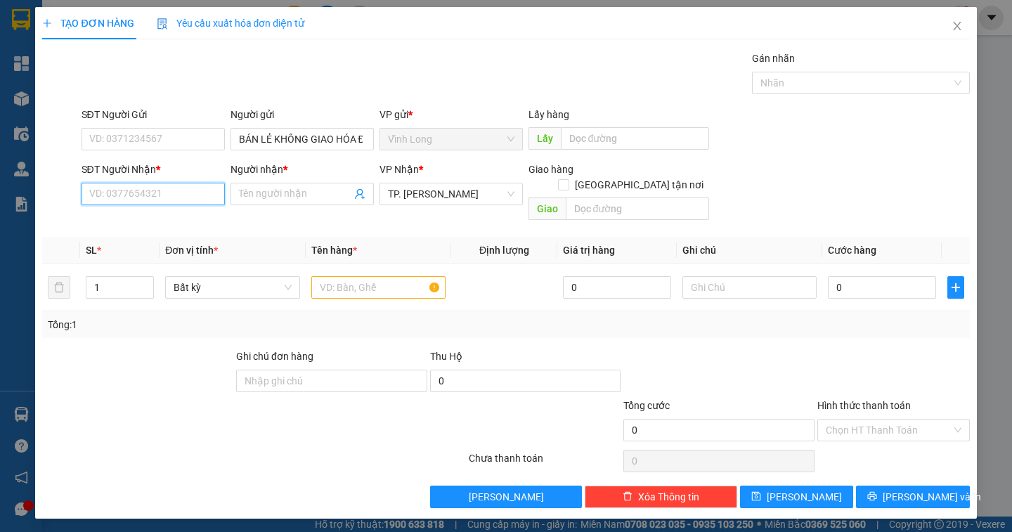
click at [108, 199] on input "SĐT Người Nhận *" at bounding box center [153, 194] width 143 height 22
type input "0988909997"
click at [116, 219] on div "0988909997 - KHỞI" at bounding box center [153, 221] width 127 height 15
type input "KHỞI"
type input "0988909997"
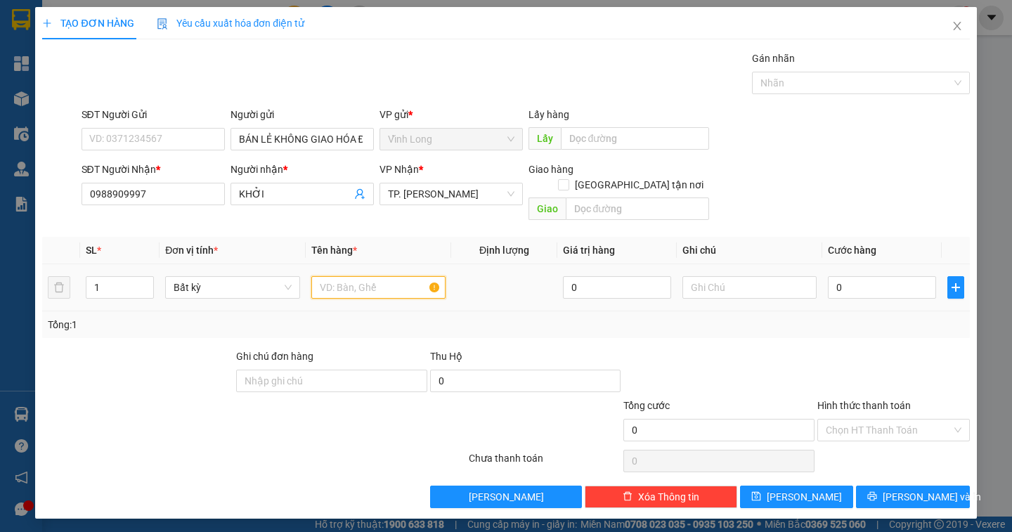
click at [371, 276] on input "text" at bounding box center [378, 287] width 134 height 22
type input "THÙNG ( CÁI CÂY)"
click at [739, 276] on input "text" at bounding box center [749, 287] width 134 height 22
type input "DÂN"
type input "3"
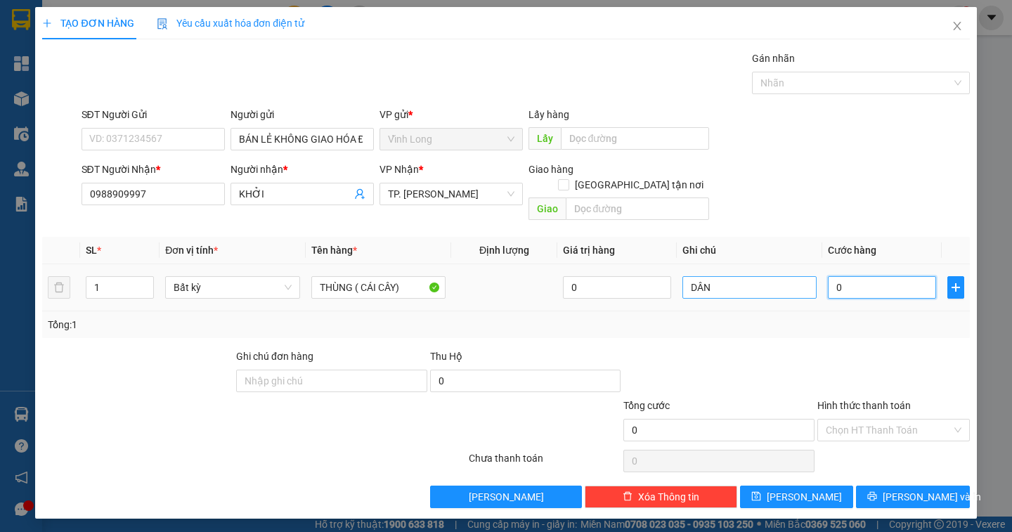
type input "3"
type input "30"
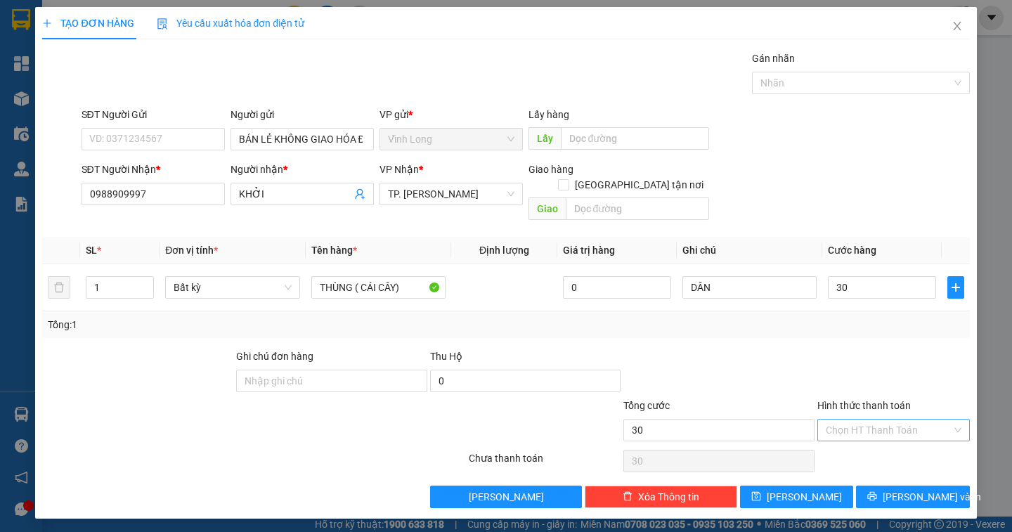
type input "30.000"
click at [878, 420] on input "Hình thức thanh toán" at bounding box center [889, 430] width 126 height 21
drag, startPoint x: 876, startPoint y: 439, endPoint x: 920, endPoint y: 457, distance: 47.3
click at [876, 441] on div "Tại văn phòng" at bounding box center [894, 442] width 136 height 15
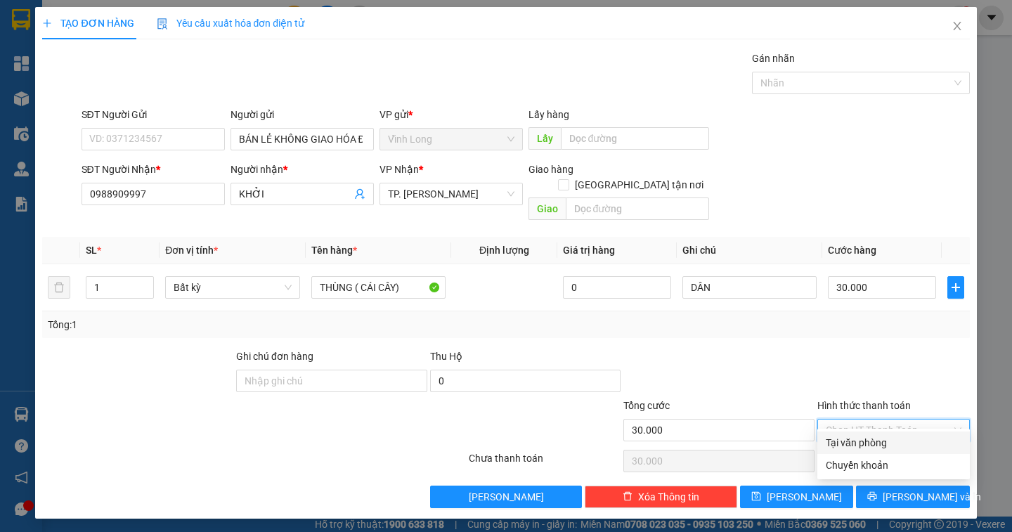
type input "0"
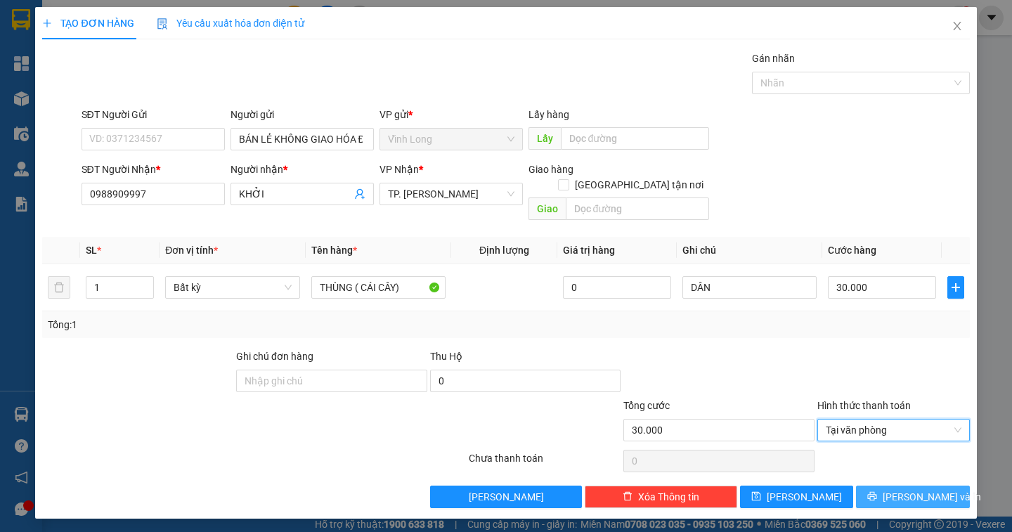
click at [939, 489] on span "[PERSON_NAME] và In" at bounding box center [932, 496] width 98 height 15
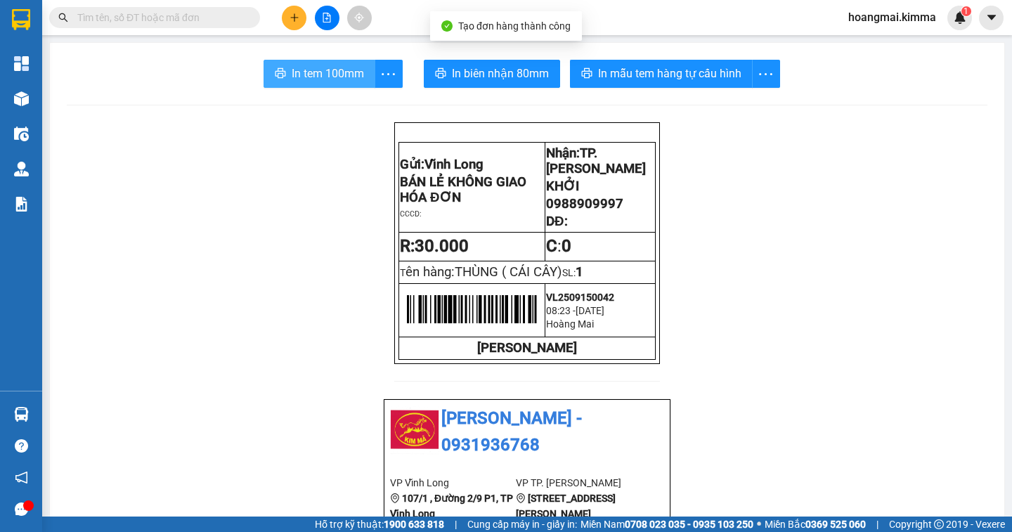
click at [285, 75] on button "In tem 100mm" at bounding box center [320, 74] width 112 height 28
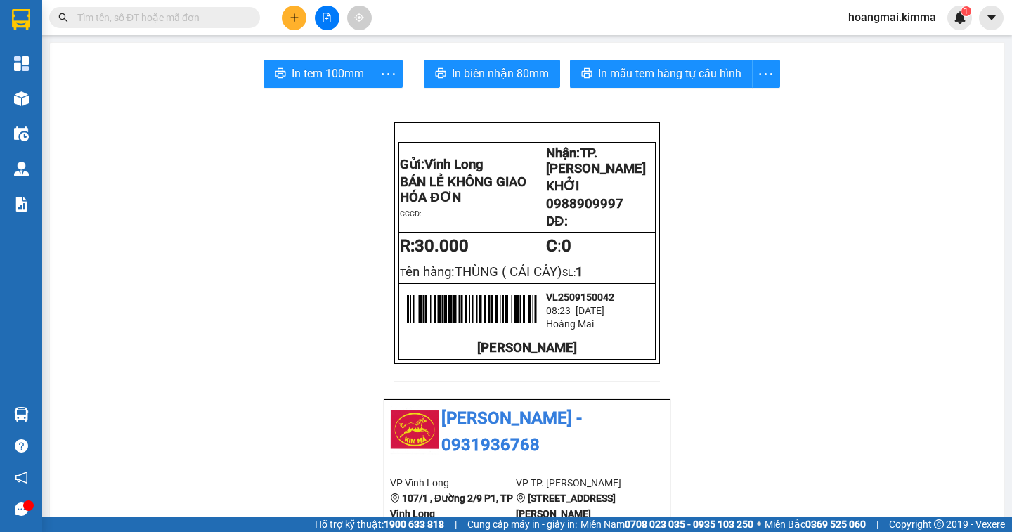
click at [171, 18] on input "text" at bounding box center [160, 17] width 166 height 15
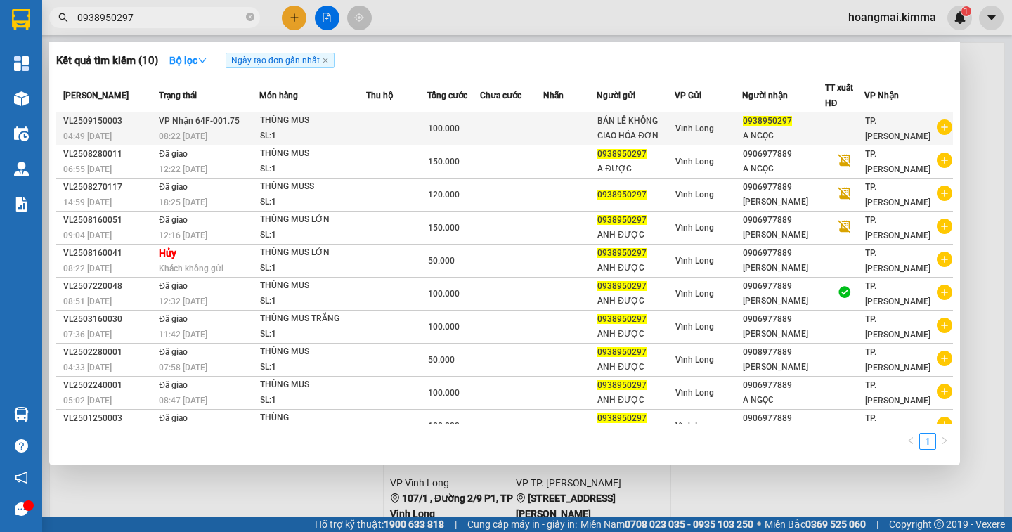
type input "0938950297"
click at [251, 131] on div "08:22 - 15/09" at bounding box center [208, 136] width 99 height 15
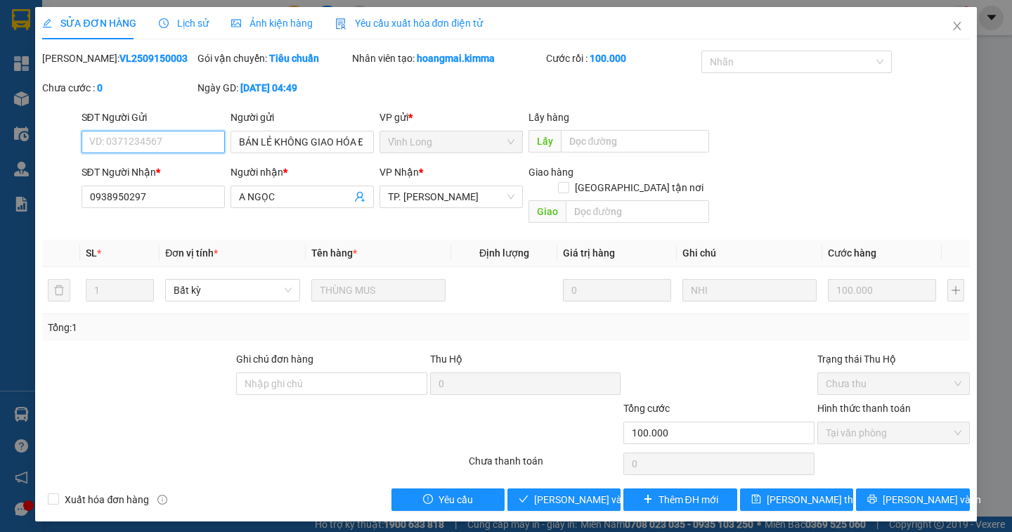
type input "BÁN LẺ KHÔNG GIAO HÓA ĐƠN"
type input "0938950297"
type input "A NGỌC"
type input "100.000"
click at [958, 32] on span "Close" at bounding box center [957, 26] width 39 height 39
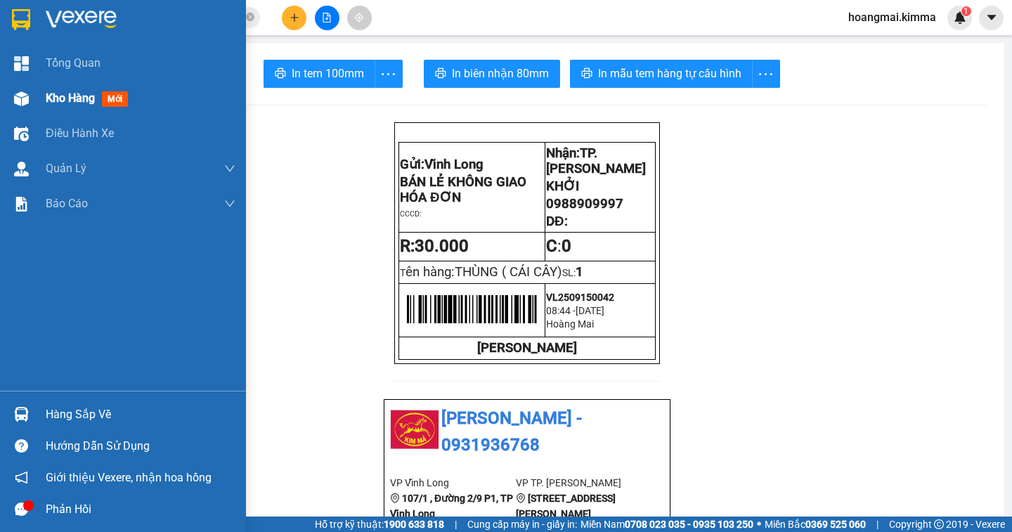
click at [41, 99] on div "Kho hàng mới" at bounding box center [123, 98] width 246 height 35
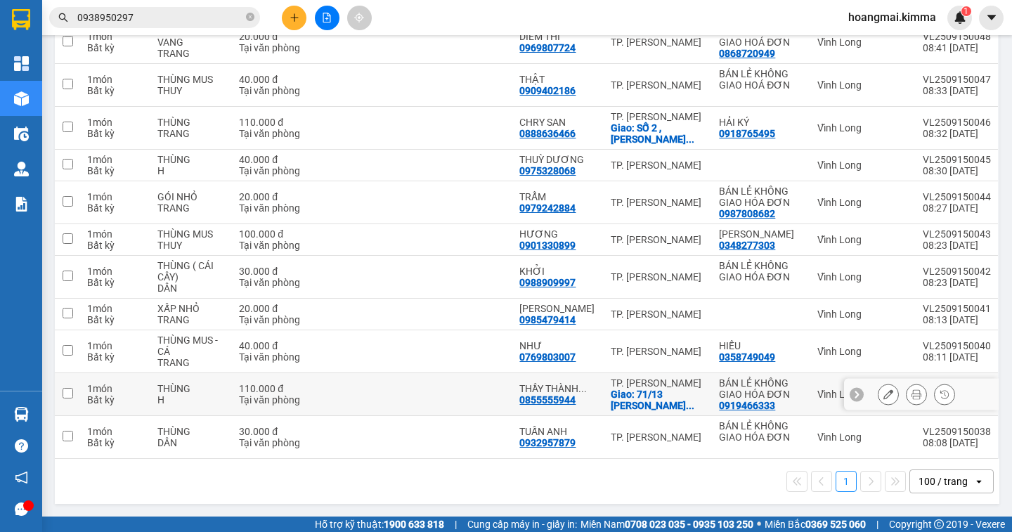
scroll to position [105, 0]
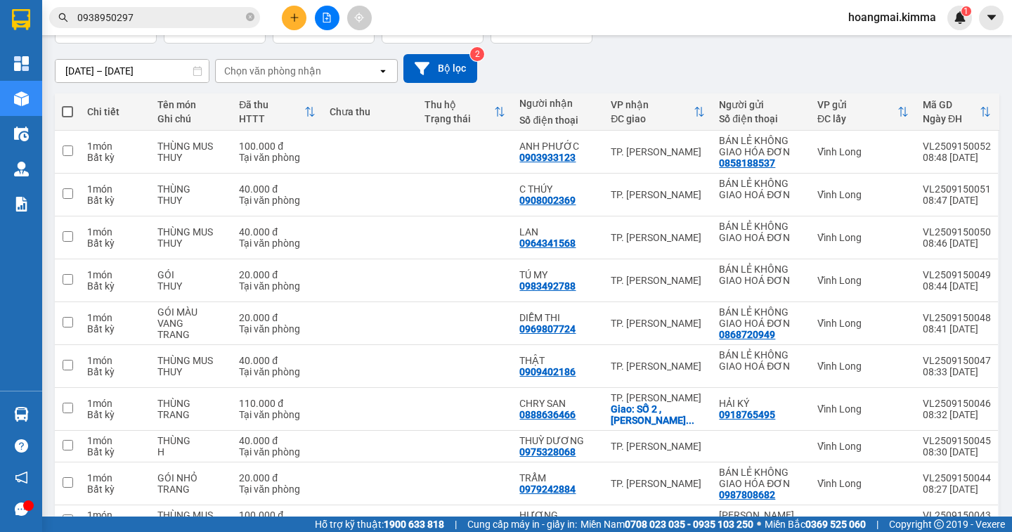
click at [71, 109] on span at bounding box center [67, 111] width 11 height 11
click at [67, 105] on input "checkbox" at bounding box center [67, 105] width 0 height 0
checkbox input "true"
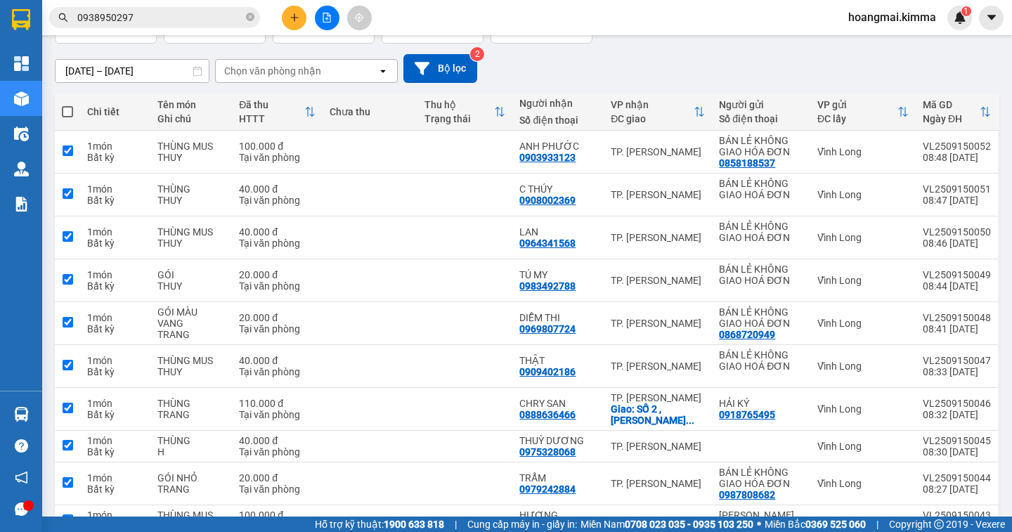
checkbox input "true"
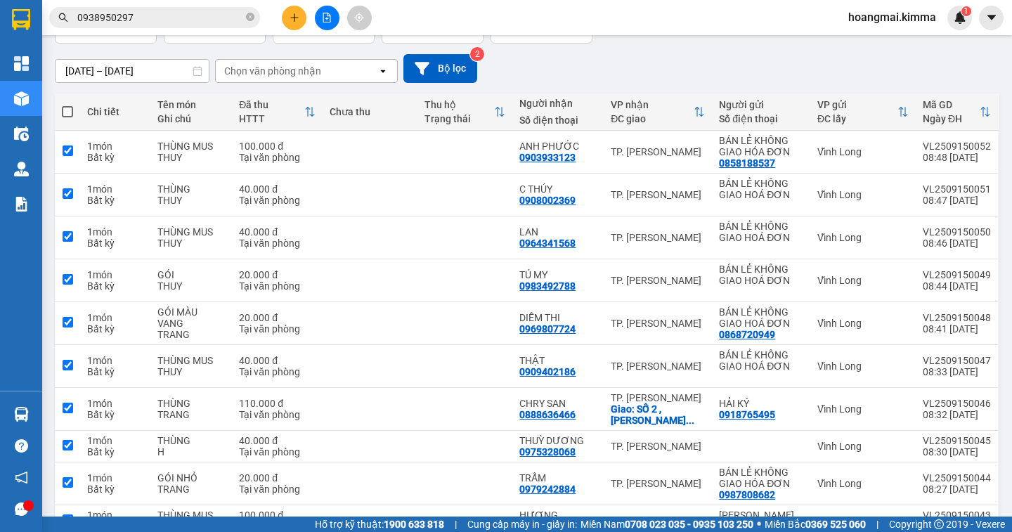
checkbox input "true"
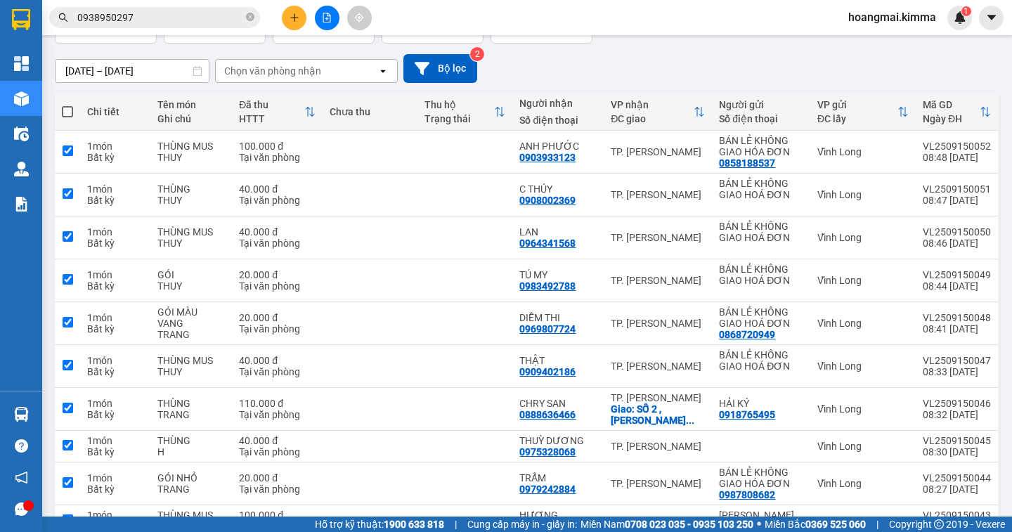
checkbox input "true"
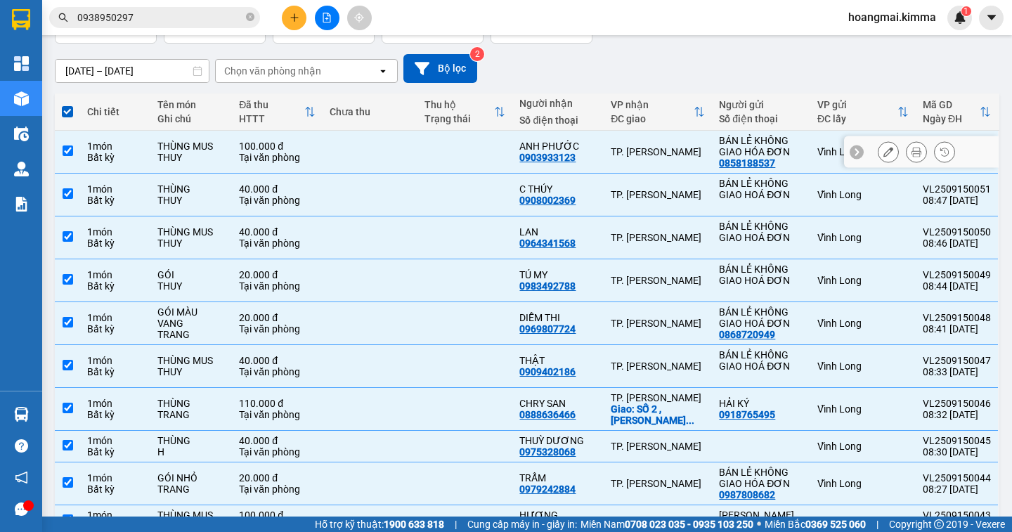
click at [65, 145] on input "checkbox" at bounding box center [68, 150] width 11 height 11
checkbox input "false"
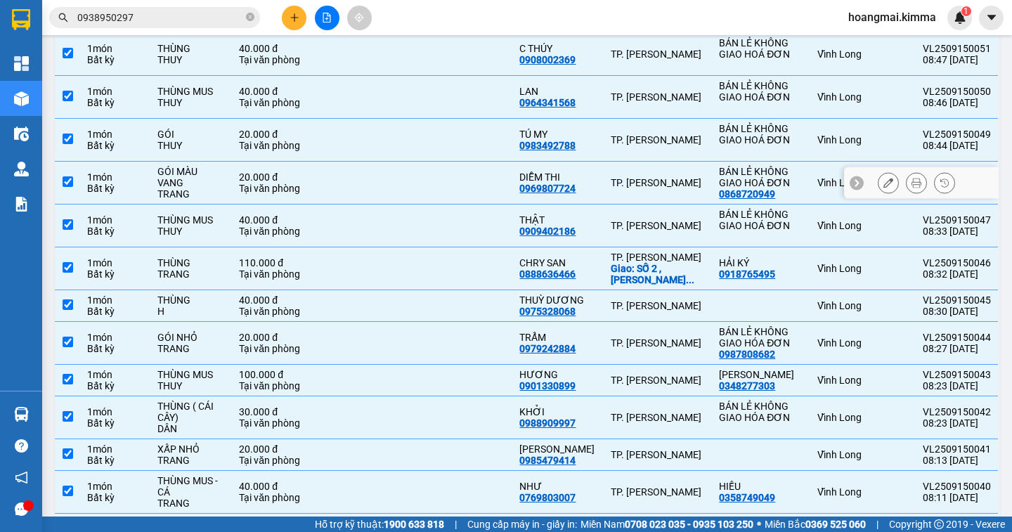
scroll to position [386, 0]
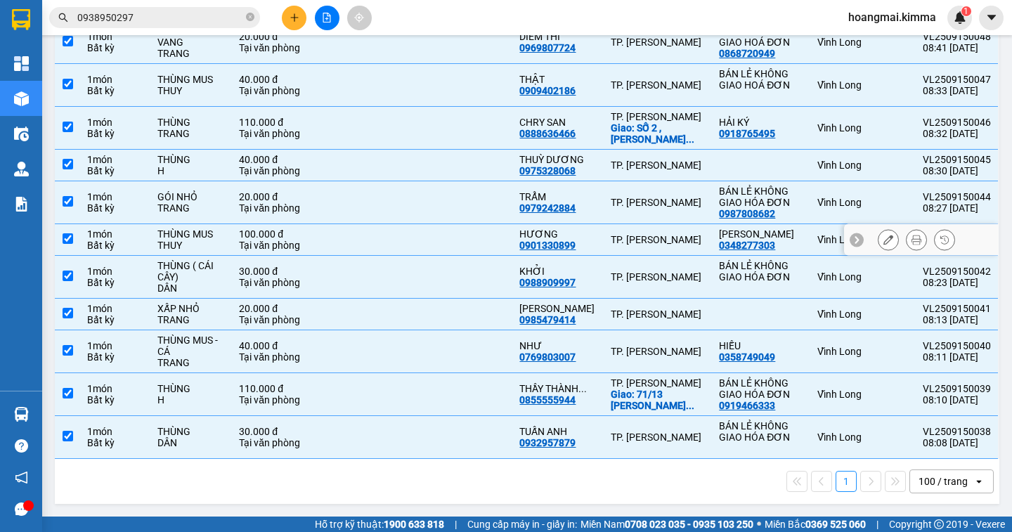
click at [69, 241] on input "checkbox" at bounding box center [68, 238] width 11 height 11
checkbox input "false"
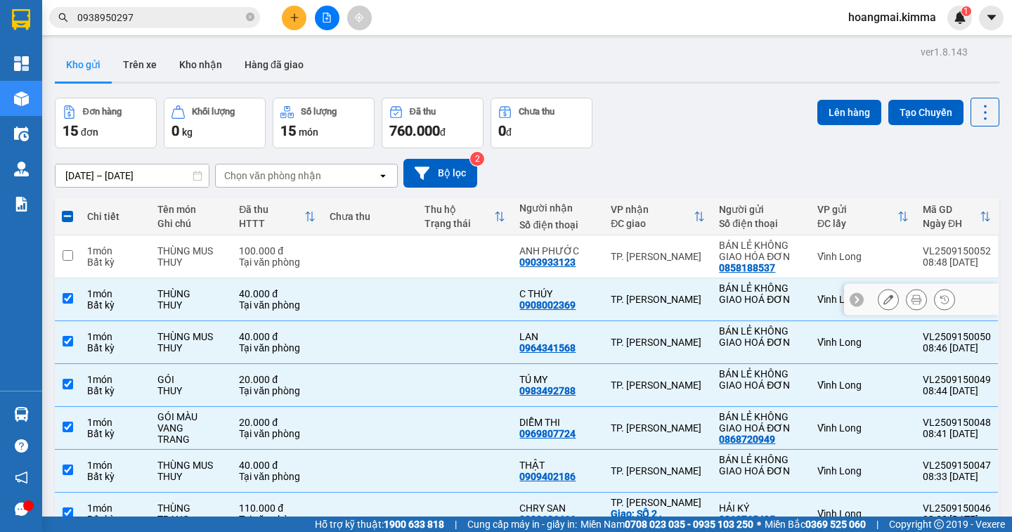
scroll to position [281, 0]
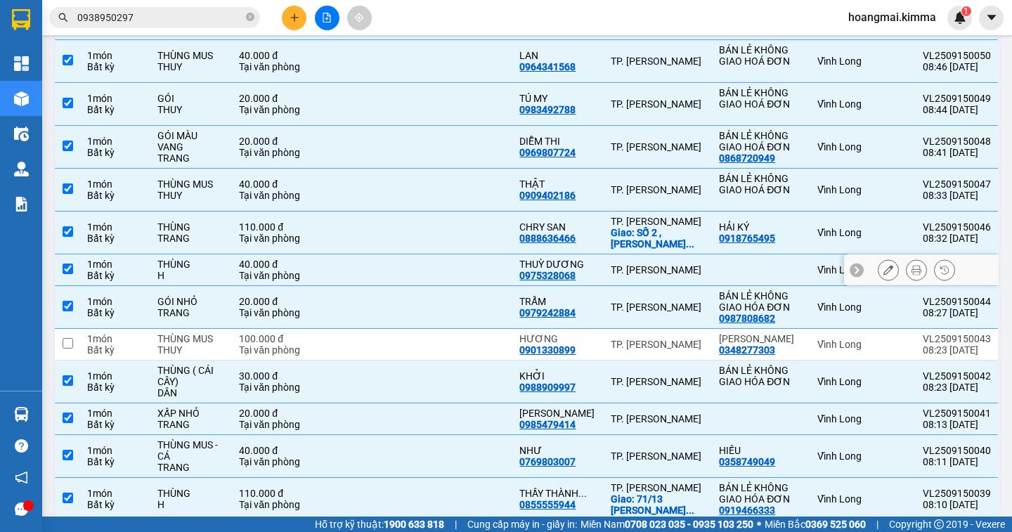
click at [67, 266] on input "checkbox" at bounding box center [68, 269] width 11 height 11
checkbox input "false"
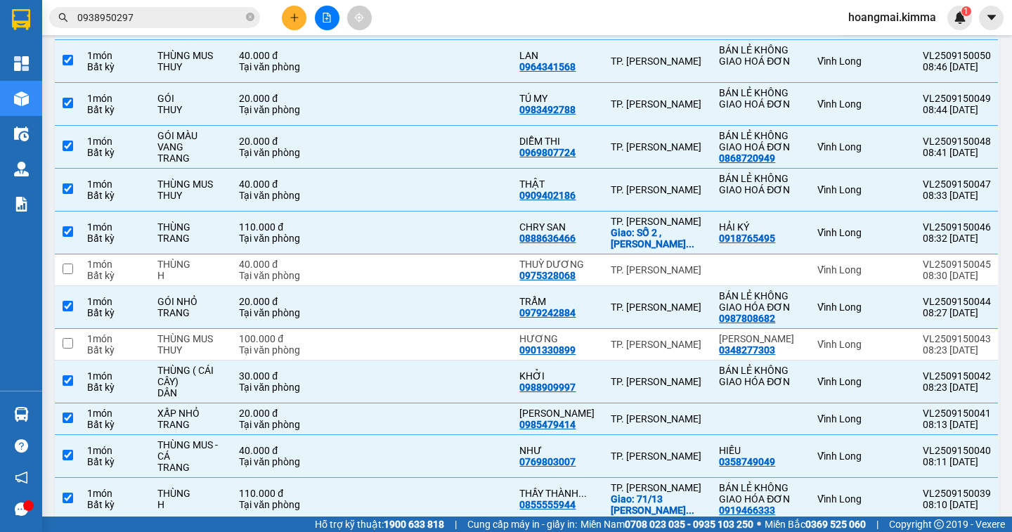
scroll to position [0, 0]
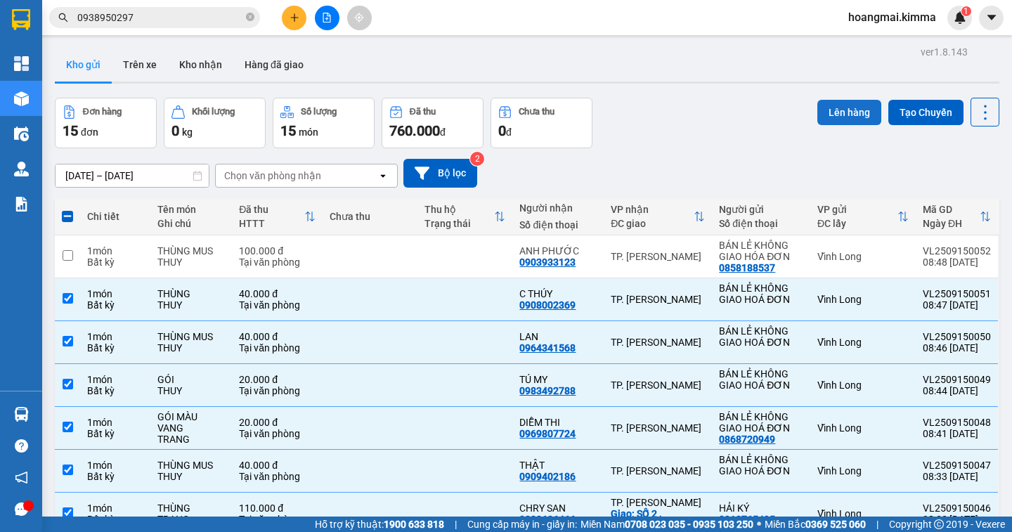
click at [834, 115] on button "Lên hàng" at bounding box center [849, 112] width 64 height 25
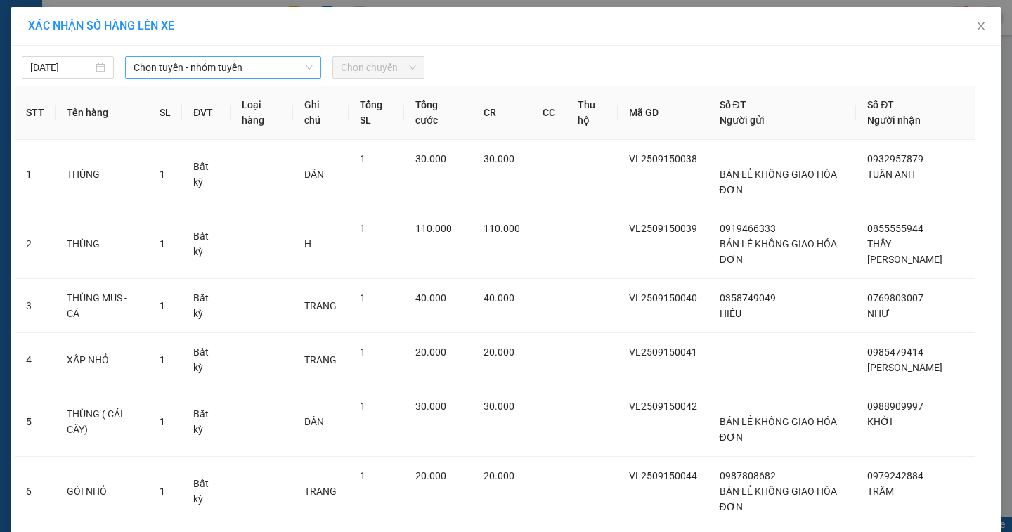
click at [165, 64] on span "Chọn tuyến - nhóm tuyến" at bounding box center [223, 67] width 179 height 21
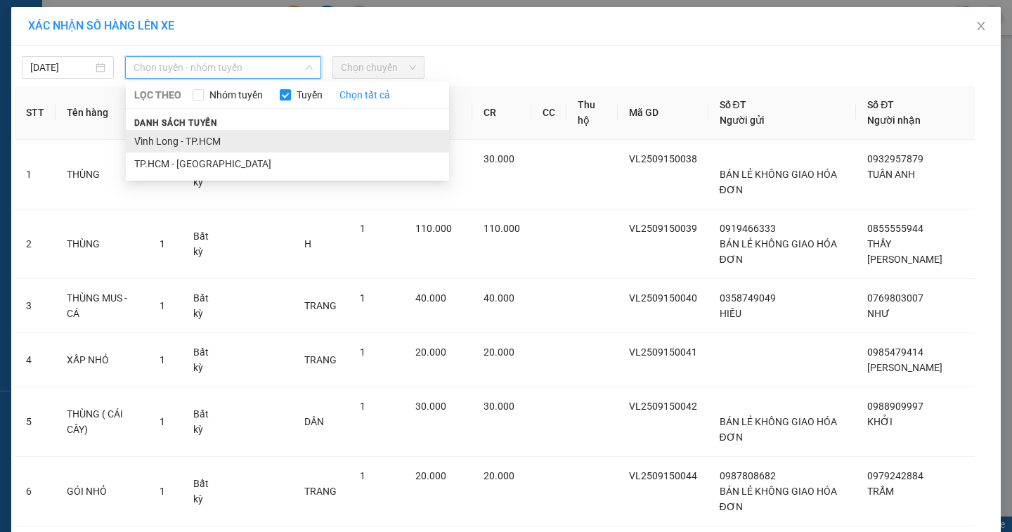
click at [173, 143] on li "Vĩnh Long - TP.HCM" at bounding box center [287, 141] width 323 height 22
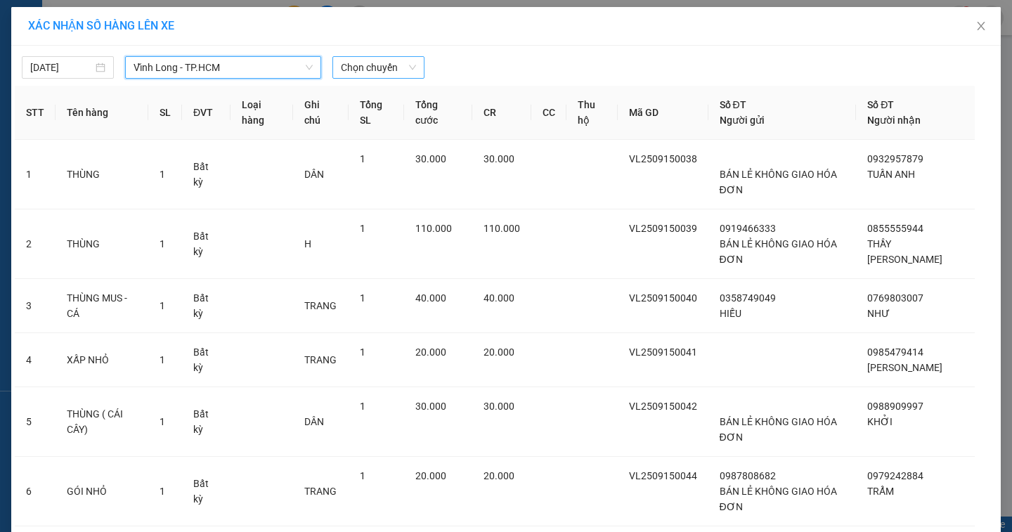
click at [349, 70] on span "Chọn chuyến" at bounding box center [378, 67] width 75 height 21
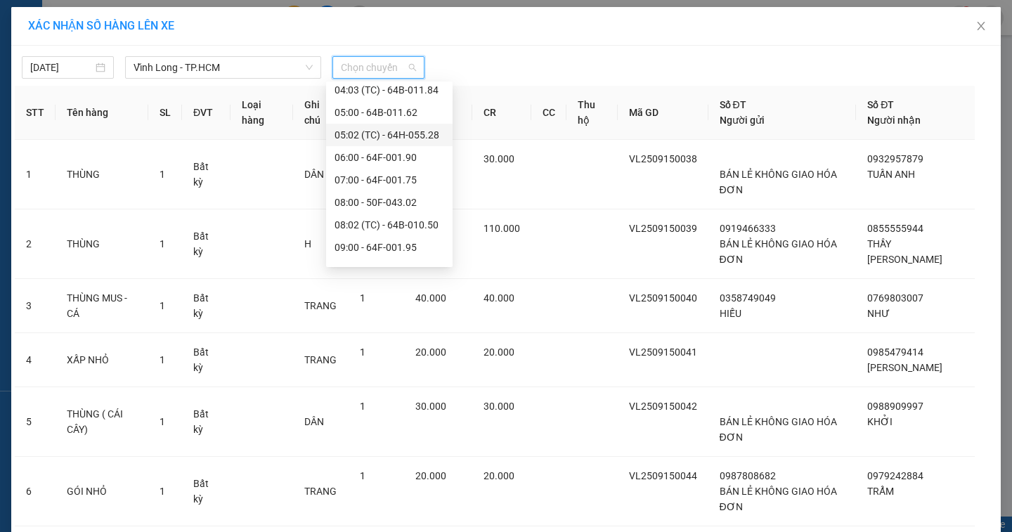
scroll to position [281, 0]
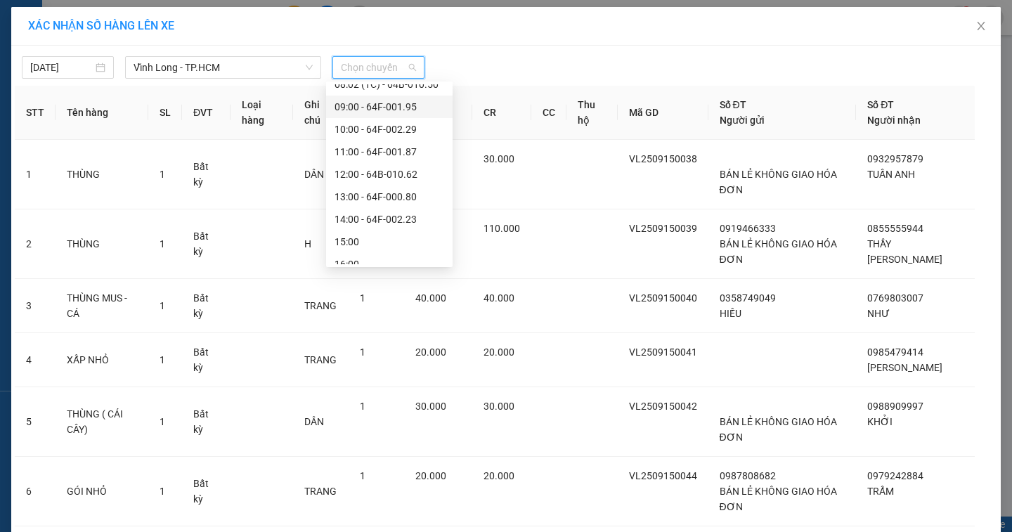
click at [374, 109] on div "09:00 - 64F-001.95" at bounding box center [390, 106] width 110 height 15
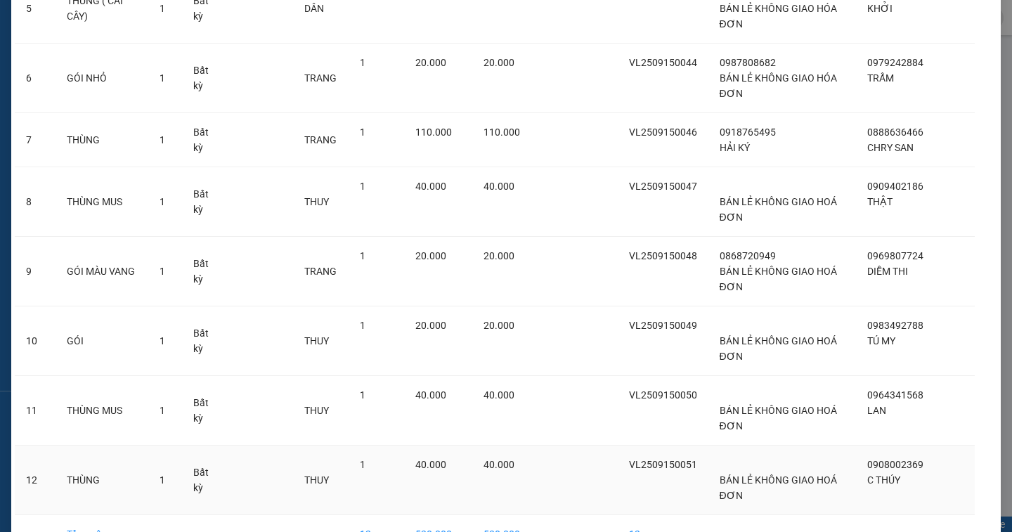
scroll to position [507, 0]
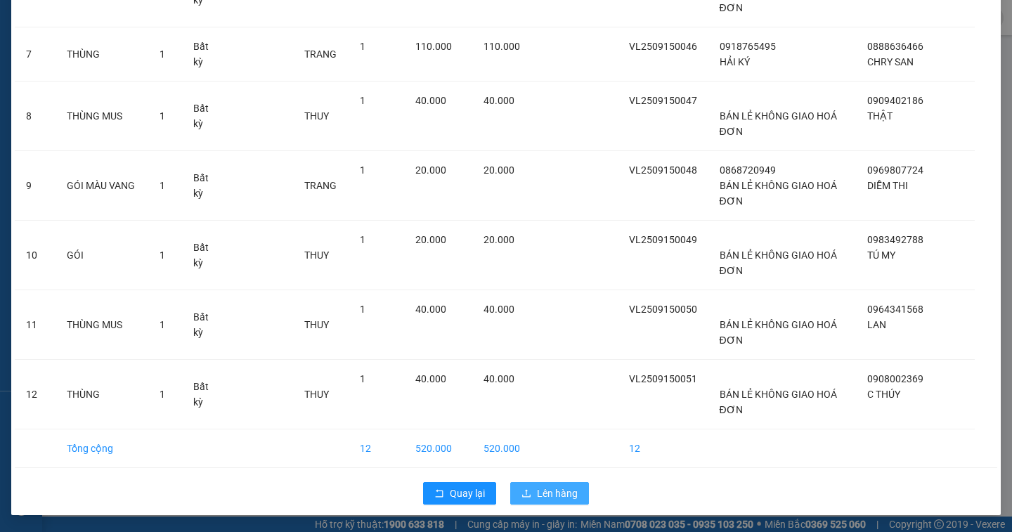
click at [576, 495] on button "Lên hàng" at bounding box center [549, 493] width 79 height 22
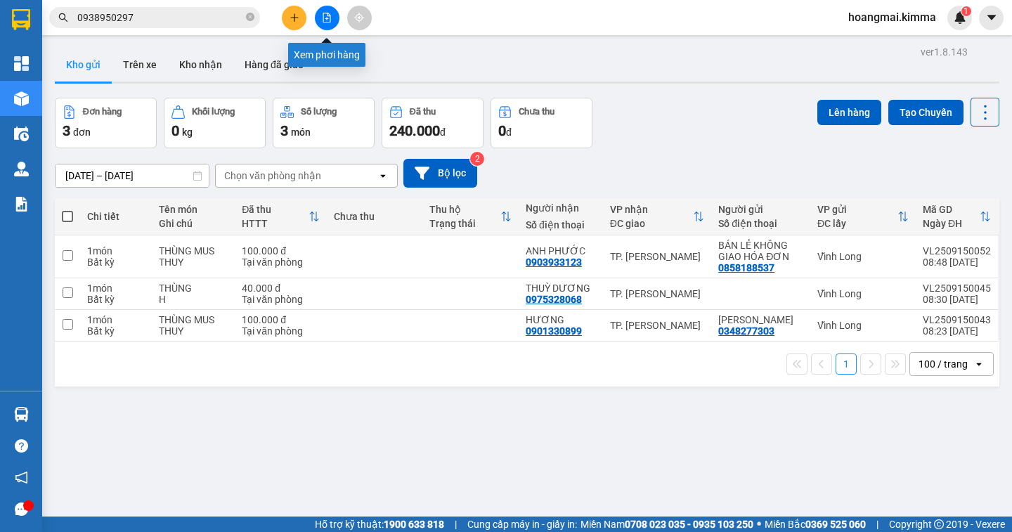
click at [330, 23] on button at bounding box center [327, 18] width 25 height 25
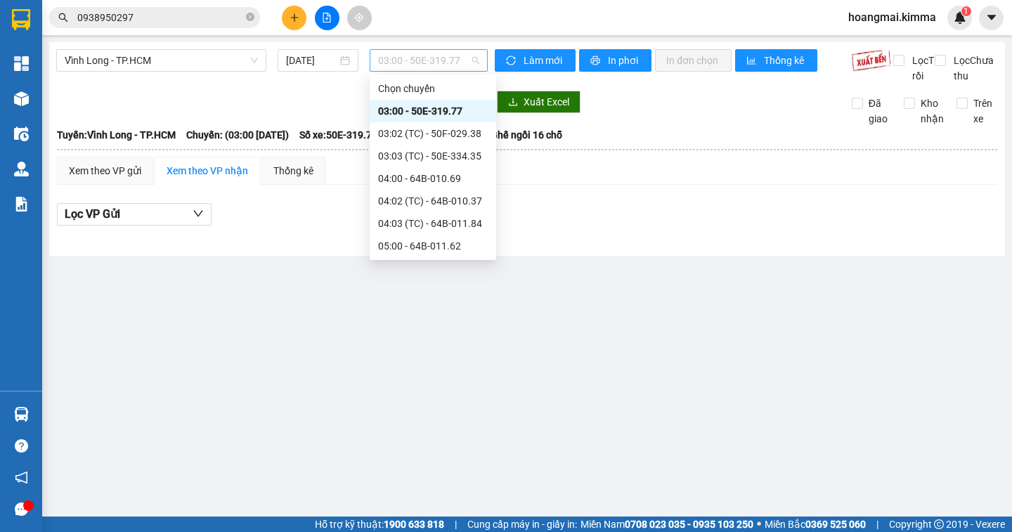
click at [420, 64] on span "03:00 - 50E-319.77" at bounding box center [428, 60] width 101 height 21
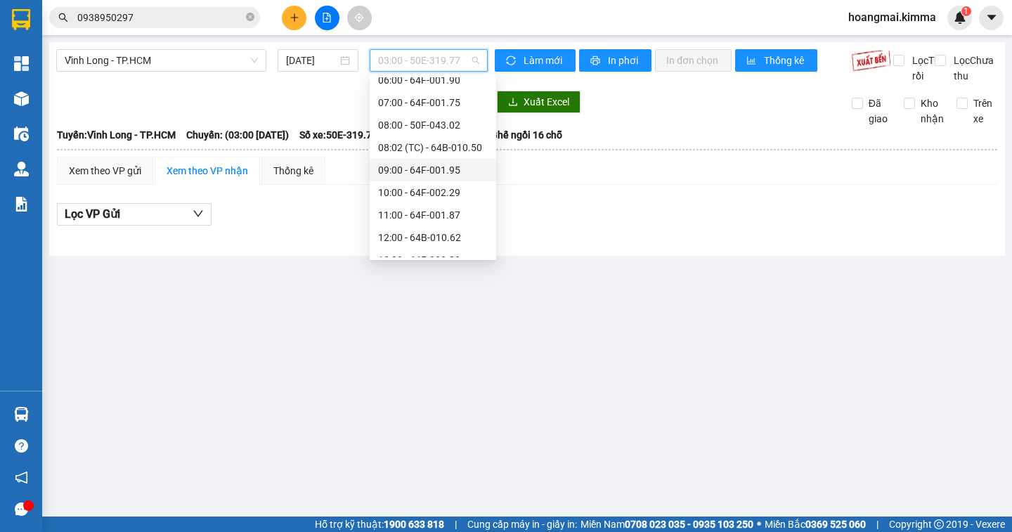
click at [390, 167] on div "09:00 - 64F-001.95" at bounding box center [433, 169] width 110 height 15
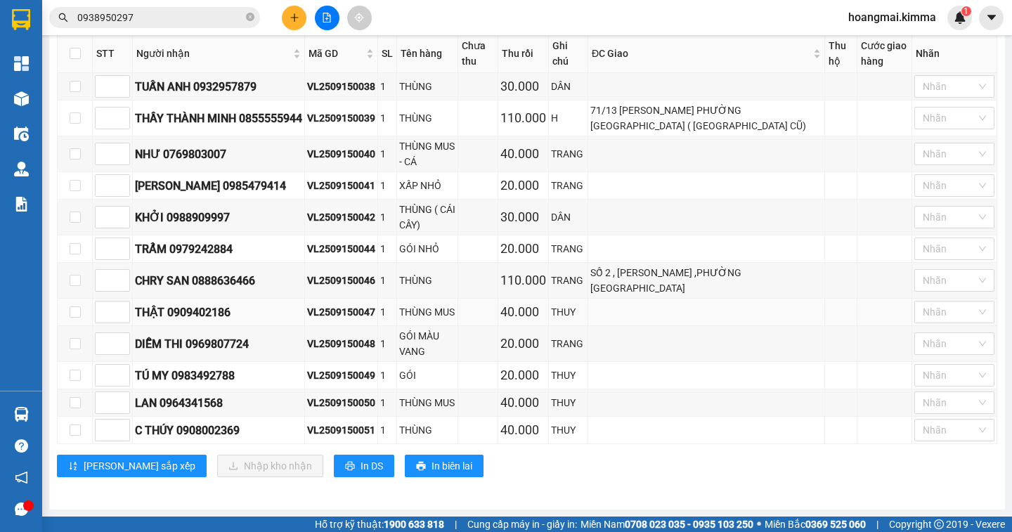
scroll to position [135, 0]
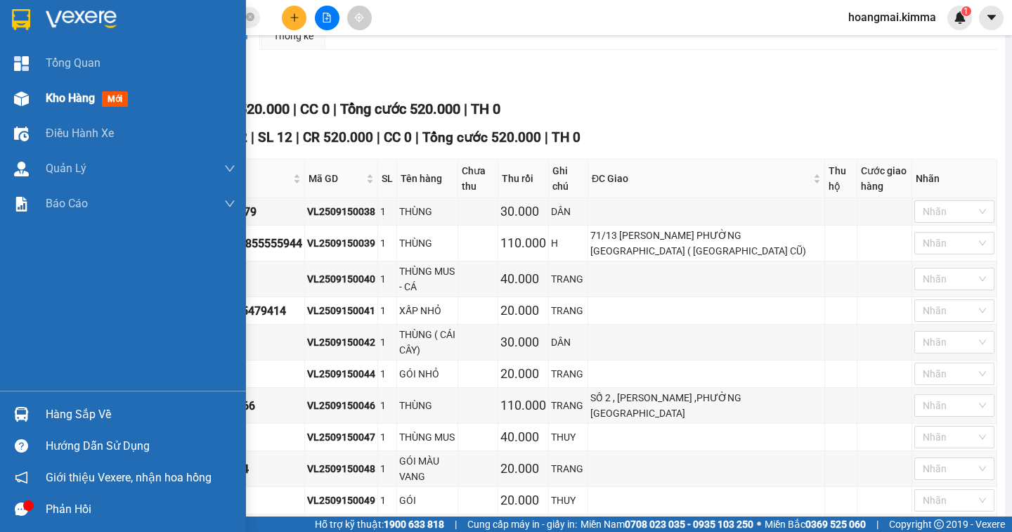
click at [67, 98] on span "Kho hàng" at bounding box center [70, 97] width 49 height 13
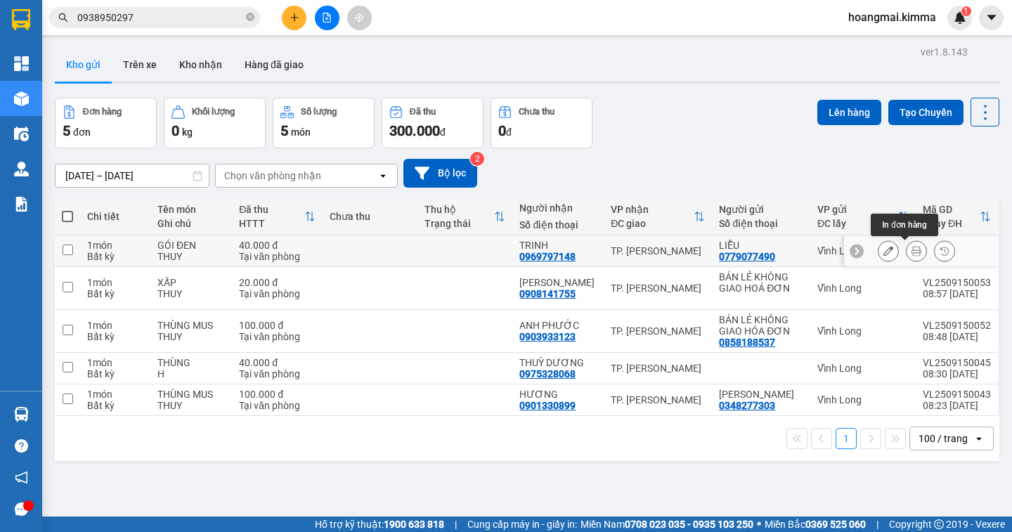
click at [883, 254] on icon at bounding box center [888, 251] width 10 height 10
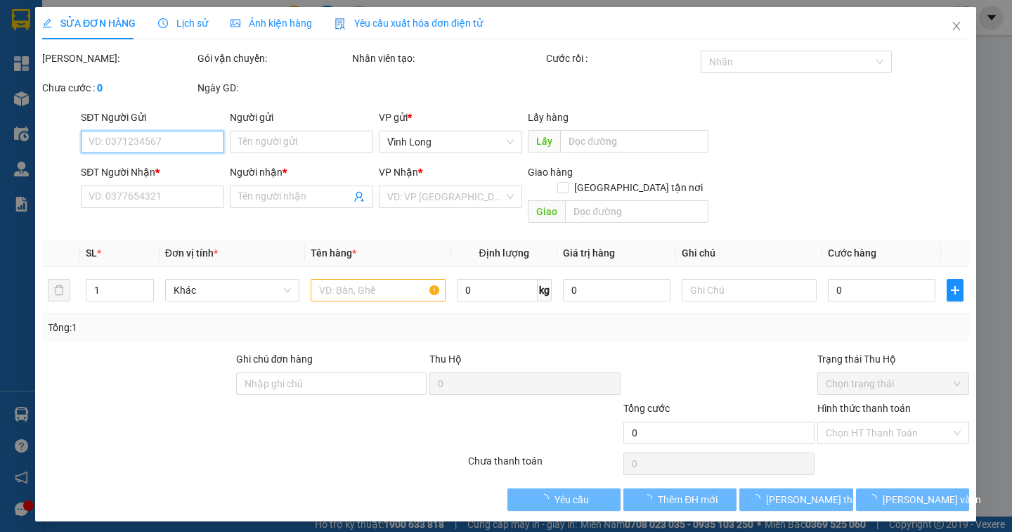
type input "0779077490"
type input "LIỄU"
type input "0969797148"
type input "TRINH"
type input "40.000"
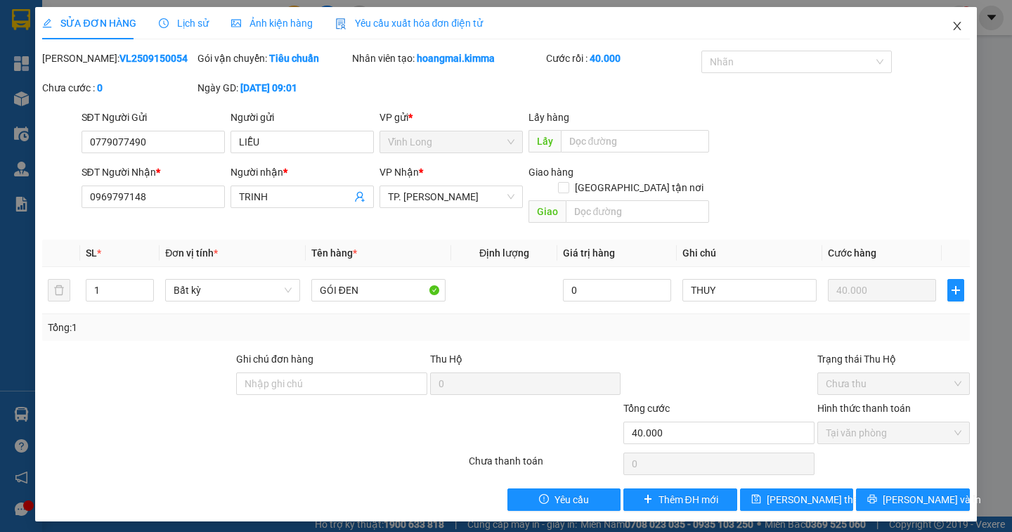
click at [952, 27] on icon "close" at bounding box center [957, 25] width 11 height 11
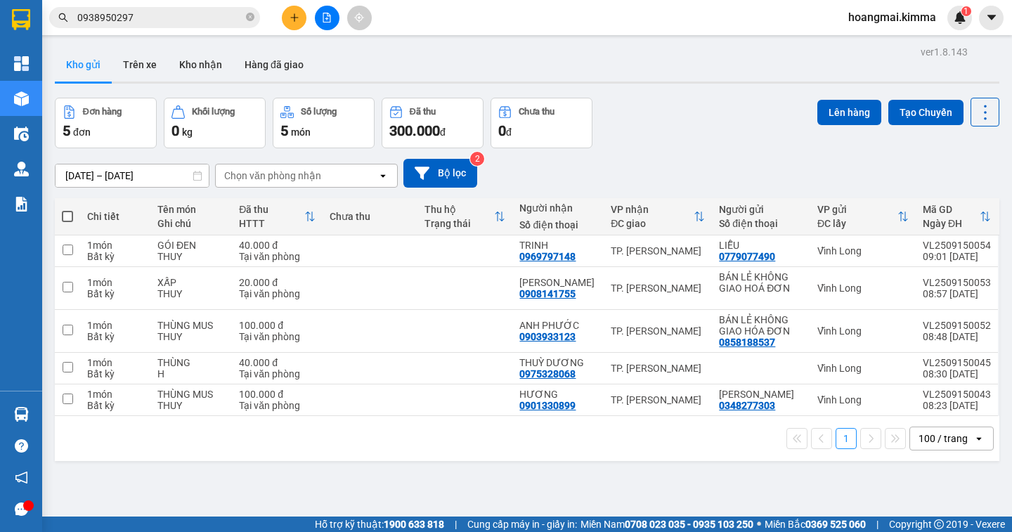
click at [250, 17] on icon "close-circle" at bounding box center [250, 17] width 8 height 8
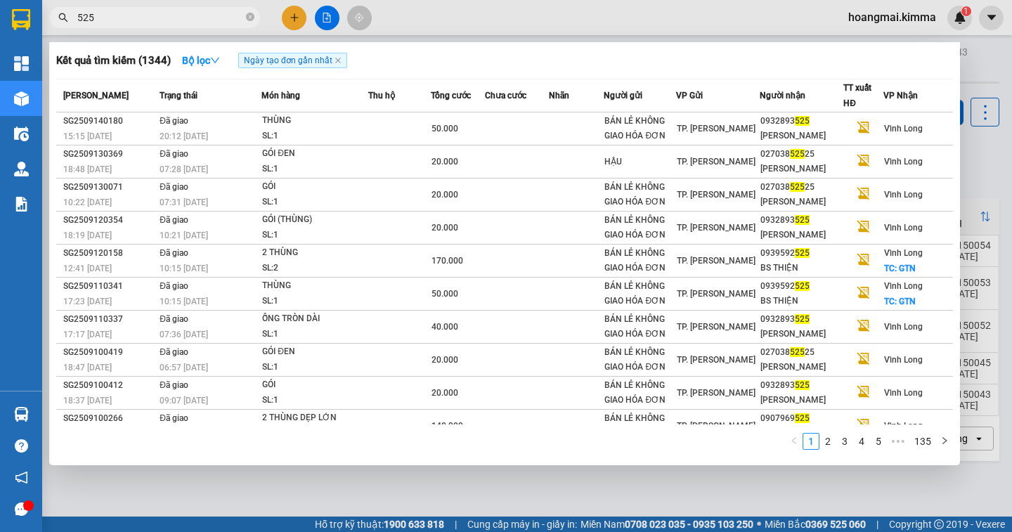
type input "525"
